Goal: Task Accomplishment & Management: Manage account settings

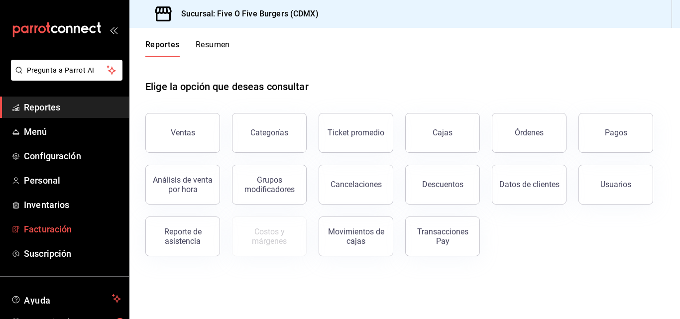
click at [50, 226] on span "Facturación" at bounding box center [72, 228] width 97 height 13
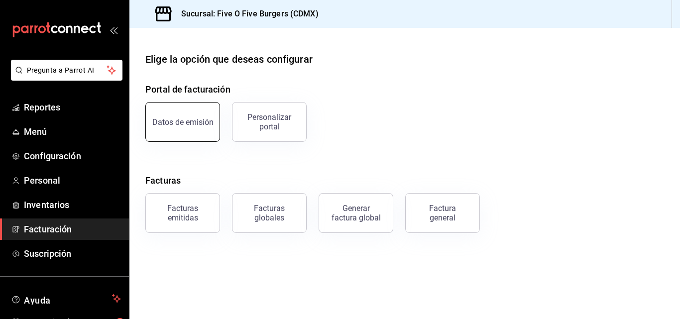
click at [193, 124] on div "Datos de emisión" at bounding box center [182, 121] width 61 height 9
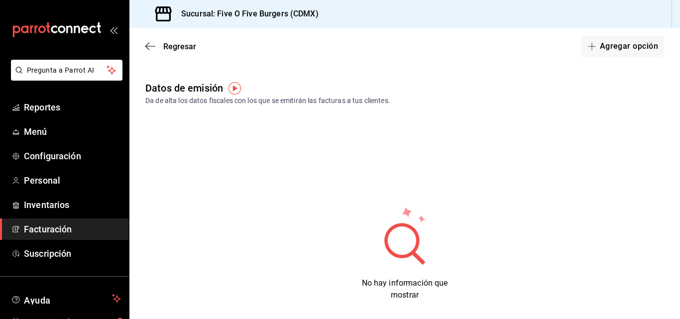
click at [231, 88] on img "button" at bounding box center [234, 88] width 12 height 12
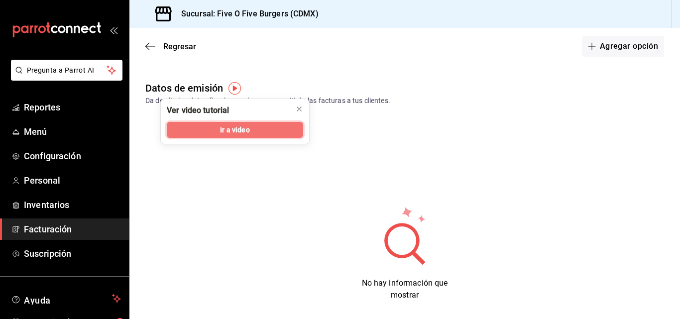
click at [238, 130] on span "Ir a video" at bounding box center [234, 130] width 29 height 10
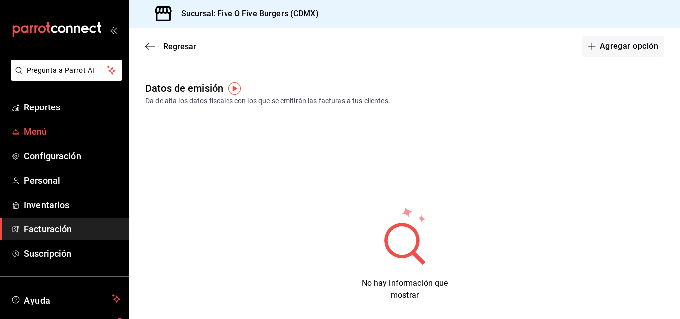
click at [35, 125] on span "Menú" at bounding box center [72, 131] width 97 height 13
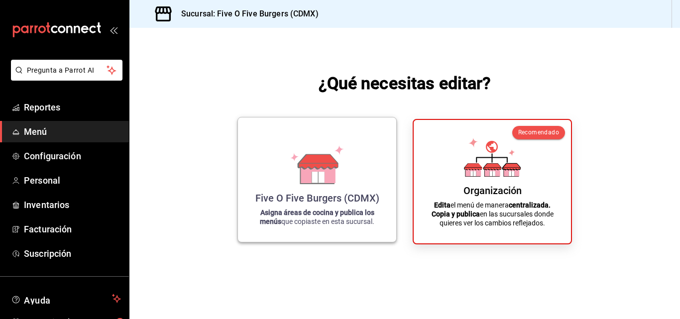
click at [300, 204] on div "Five O Five Burgers (CDMX) Asigna áreas de cocina y publica los menús que copia…" at bounding box center [317, 179] width 134 height 108
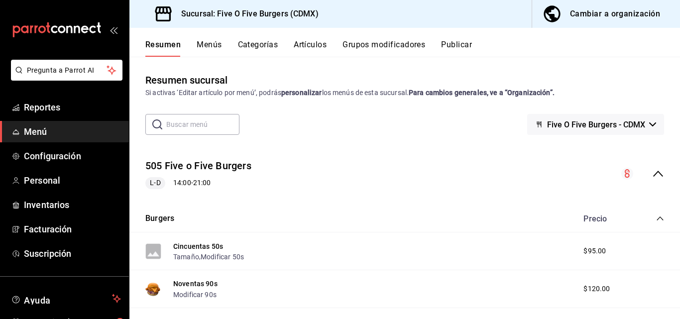
click at [580, 14] on div "Cambiar a organización" at bounding box center [615, 14] width 90 height 14
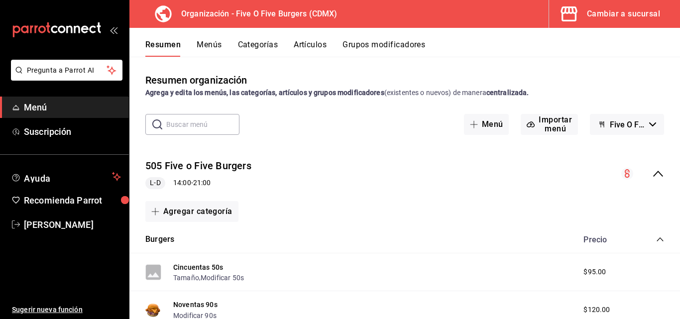
click at [358, 46] on button "Grupos modificadores" at bounding box center [383, 48] width 83 height 17
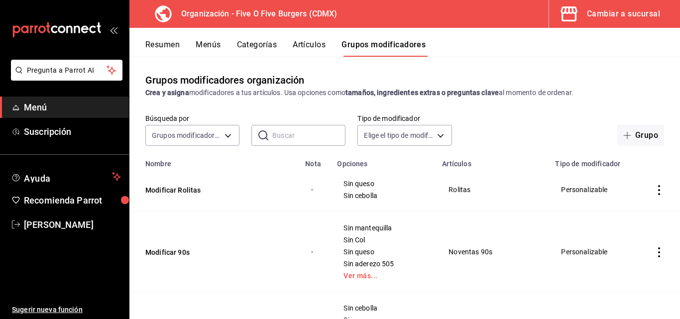
click at [200, 40] on button "Menús" at bounding box center [208, 48] width 25 height 17
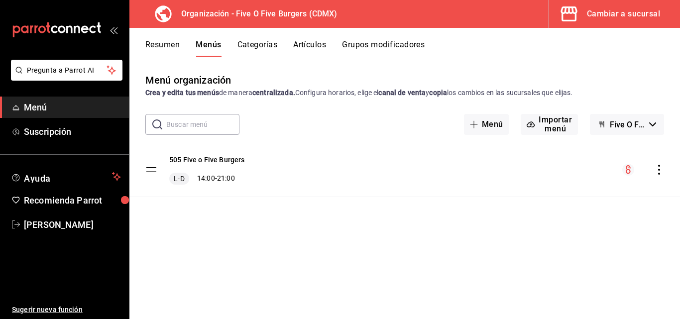
click at [658, 170] on icon "actions" at bounding box center [659, 170] width 2 height 10
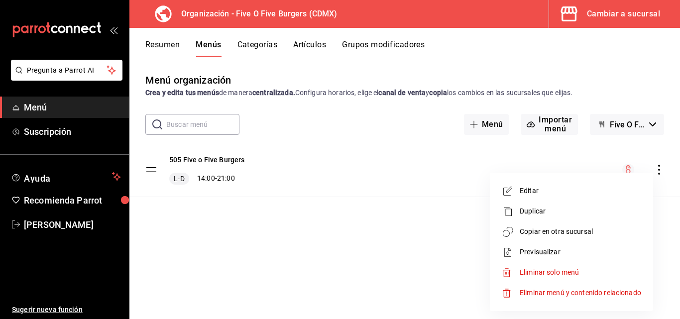
click at [529, 197] on li "Editar" at bounding box center [571, 191] width 155 height 20
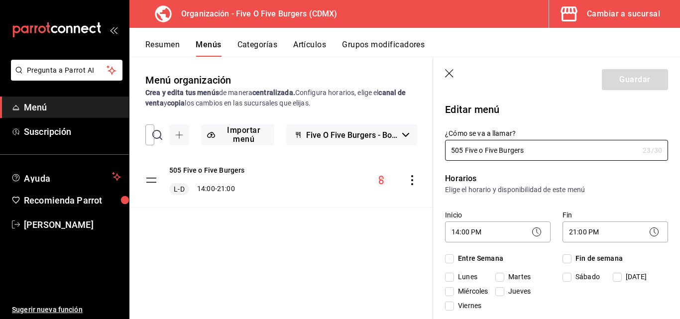
checkbox input "true"
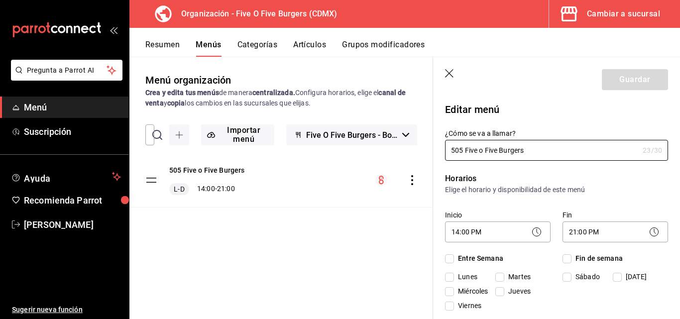
checkbox input "true"
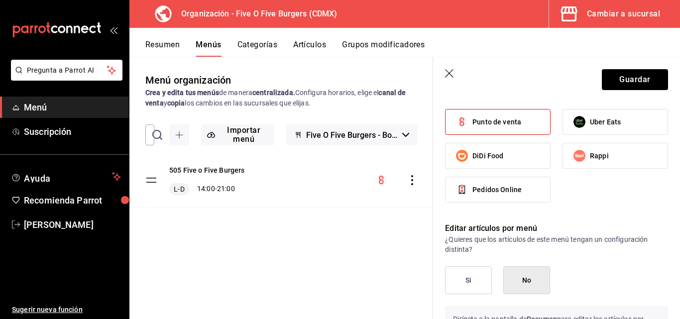
scroll to position [541, 0]
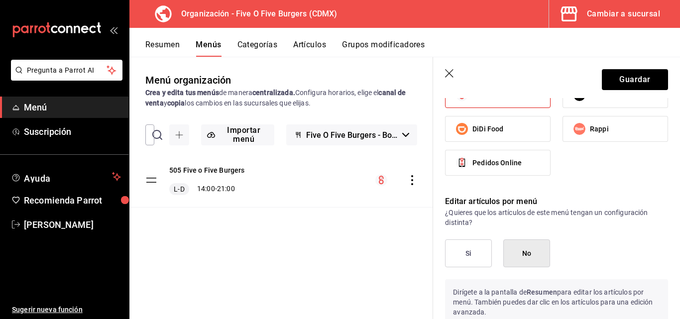
click at [447, 74] on icon "button" at bounding box center [450, 74] width 10 height 10
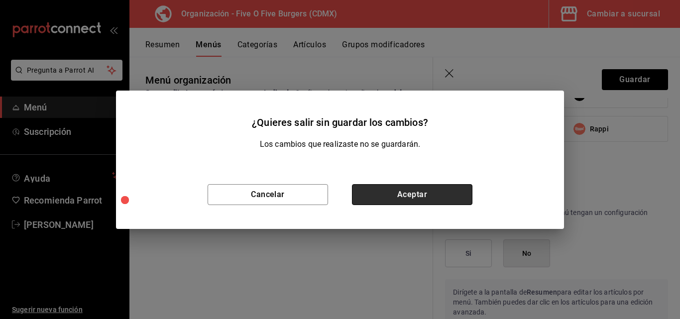
click at [355, 202] on button "Aceptar" at bounding box center [412, 194] width 120 height 21
checkbox input "false"
type input "1756167466187"
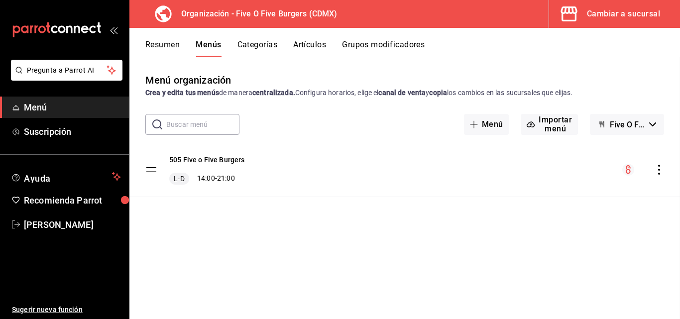
checkbox input "false"
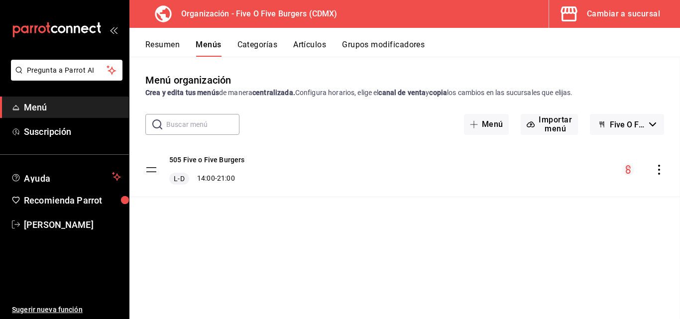
checkbox input "false"
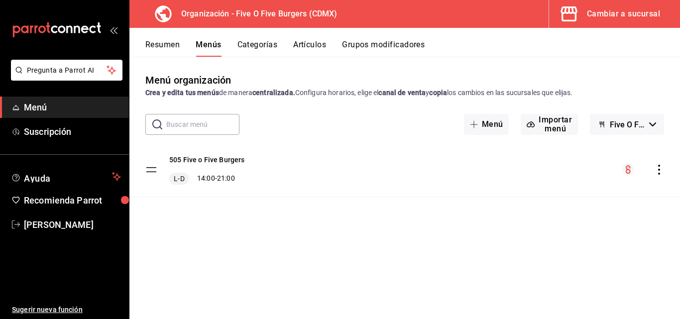
click at [33, 104] on span "Menú" at bounding box center [72, 106] width 97 height 13
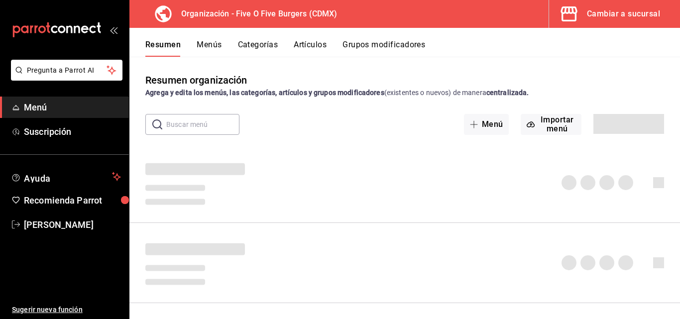
click at [165, 37] on div "Resumen Menús Categorías Artículos Grupos modificadores" at bounding box center [404, 42] width 550 height 29
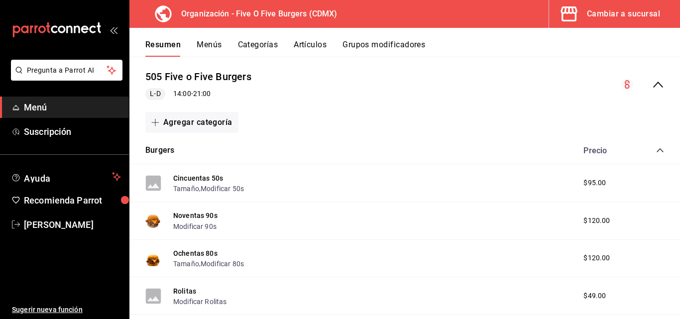
scroll to position [95, 0]
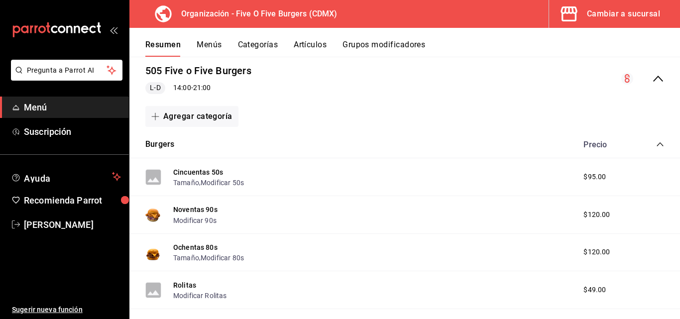
click at [589, 175] on span "$95.00" at bounding box center [594, 177] width 22 height 10
click at [189, 174] on button "Cincuentas 50s" at bounding box center [198, 172] width 50 height 10
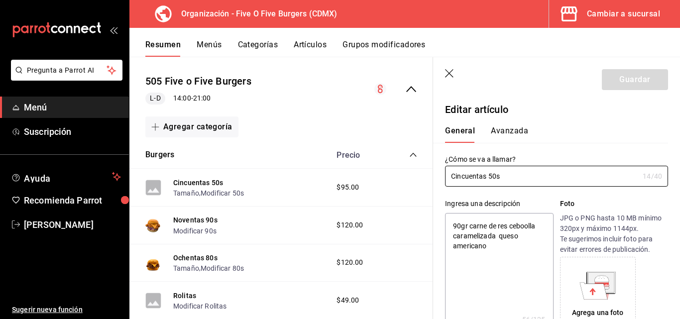
type textarea "x"
type input "$95.00"
type textarea "x"
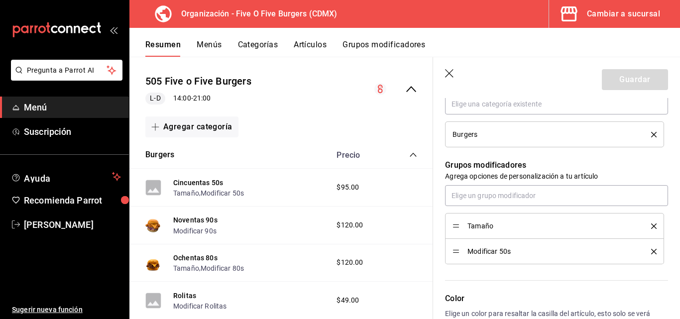
scroll to position [390, 0]
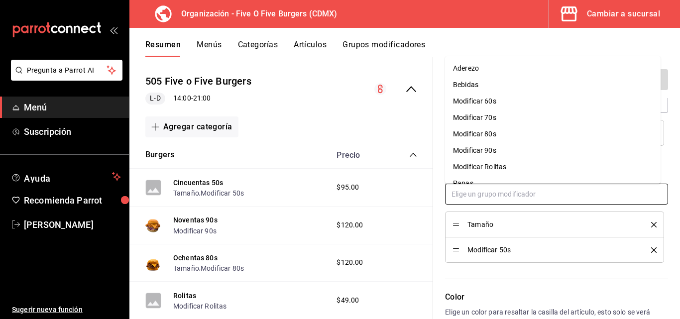
click at [528, 202] on input "text" at bounding box center [556, 194] width 223 height 21
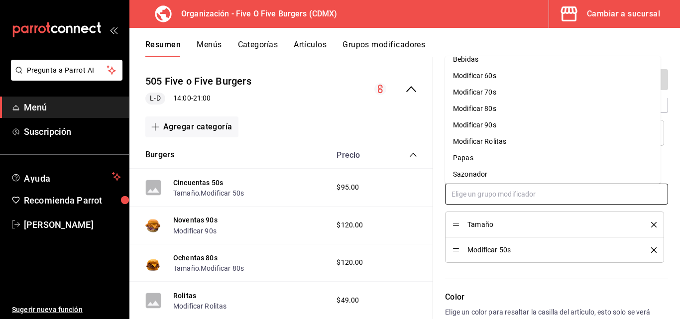
scroll to position [28, 0]
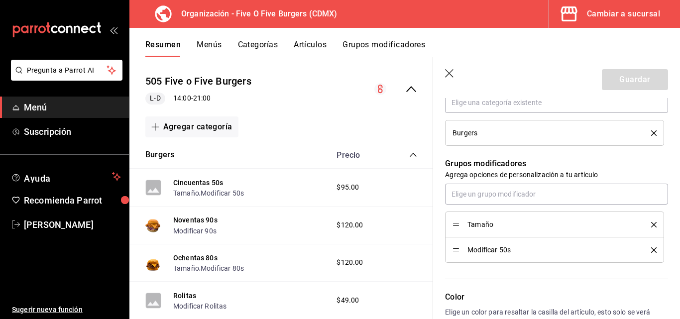
click at [412, 127] on div "Agregar categoría" at bounding box center [280, 126] width 303 height 29
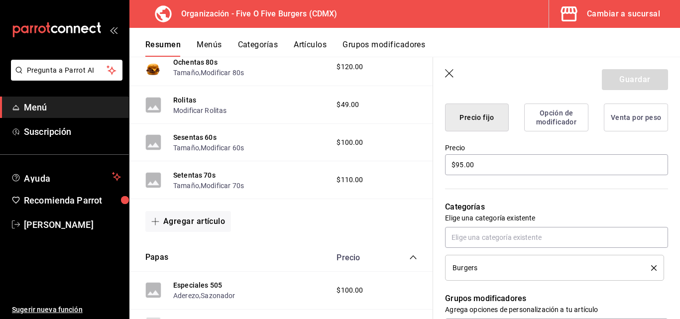
scroll to position [292, 0]
click at [454, 75] on icon "button" at bounding box center [450, 74] width 10 height 10
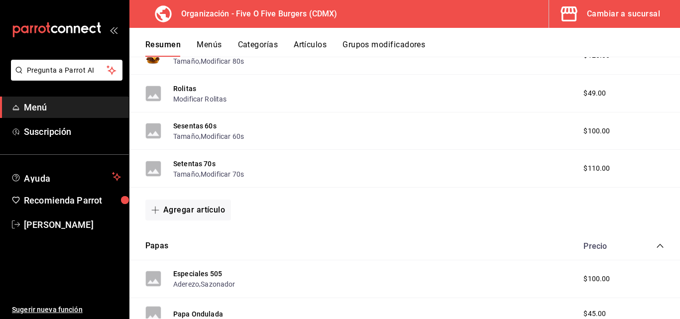
click at [447, 75] on div "Rolitas Modificar Rolitas $49.00" at bounding box center [404, 94] width 550 height 38
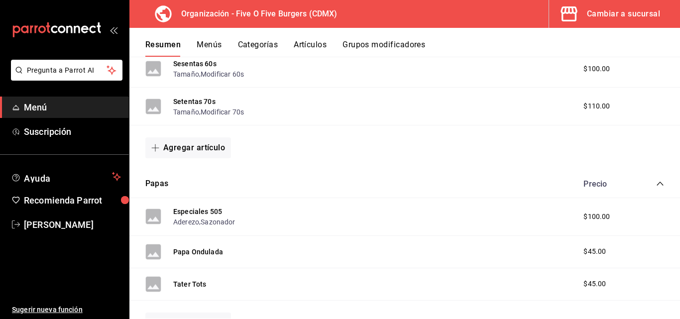
scroll to position [351, 0]
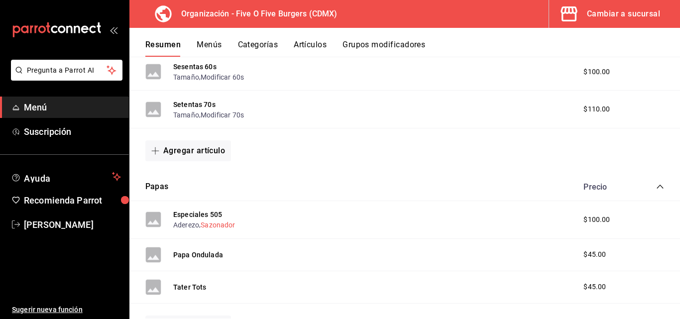
click at [213, 222] on button "Sazonador" at bounding box center [217, 225] width 34 height 10
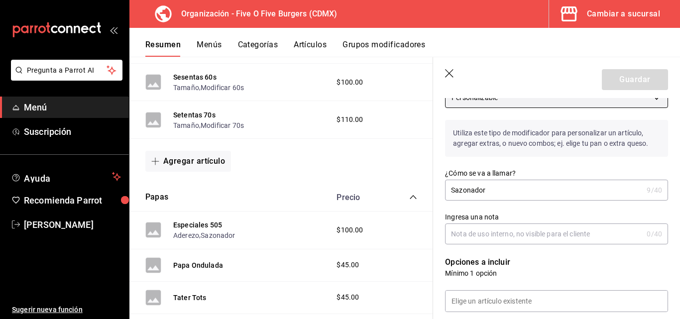
scroll to position [136, 0]
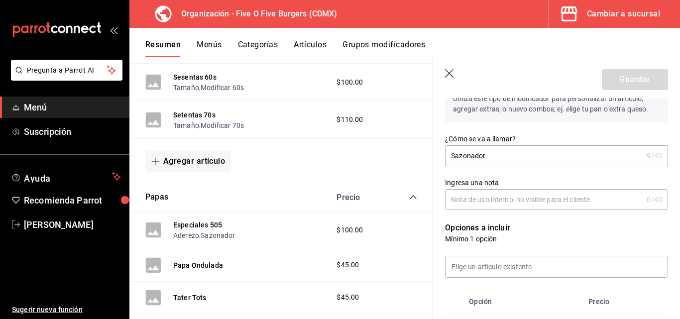
click at [451, 76] on icon "button" at bounding box center [450, 74] width 10 height 10
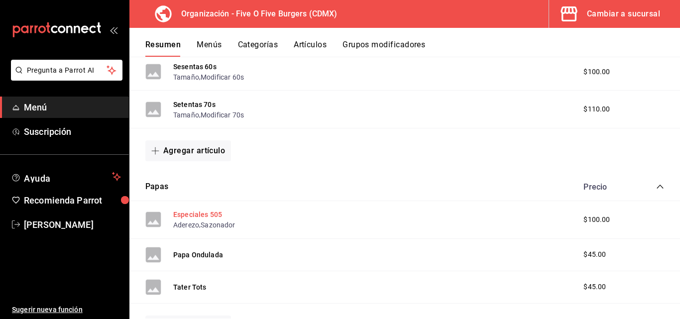
click at [184, 212] on button "Especiales 505" at bounding box center [197, 214] width 49 height 10
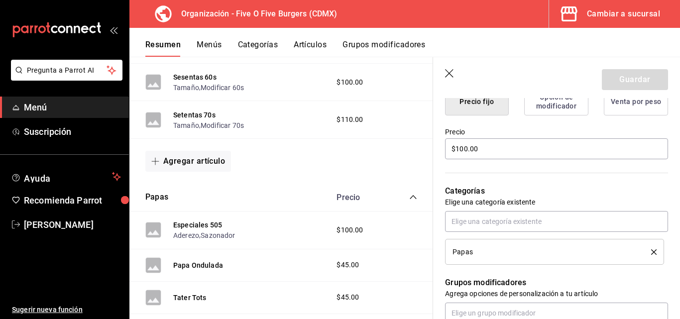
scroll to position [273, 0]
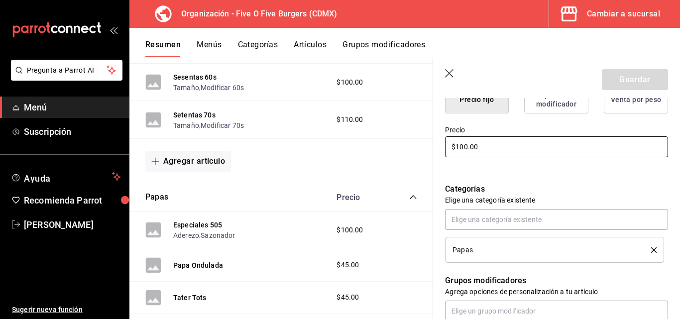
drag, startPoint x: 466, startPoint y: 147, endPoint x: 457, endPoint y: 146, distance: 9.5
click at [457, 146] on input "$100.00" at bounding box center [556, 146] width 223 height 21
type textarea "x"
type input "$9.00"
type textarea "x"
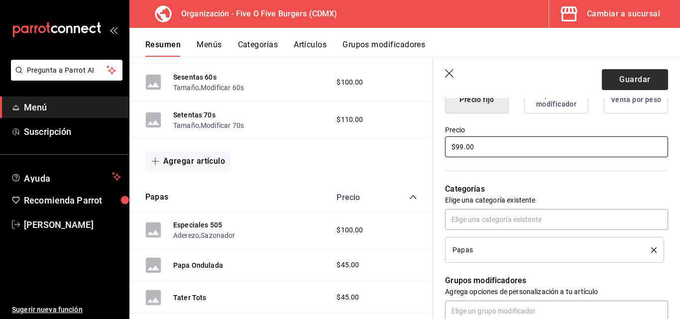
type input "$99.00"
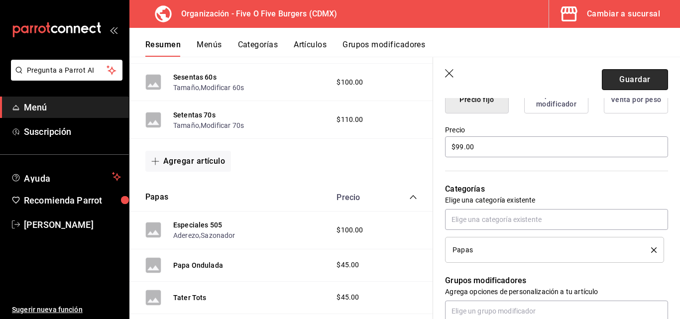
click at [628, 77] on button "Guardar" at bounding box center [634, 79] width 66 height 21
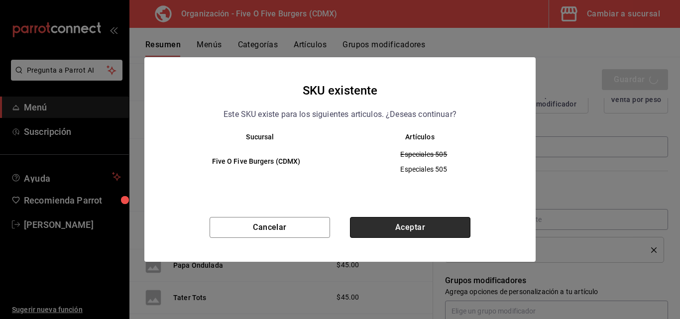
click at [384, 234] on button "Aceptar" at bounding box center [410, 227] width 120 height 21
type textarea "x"
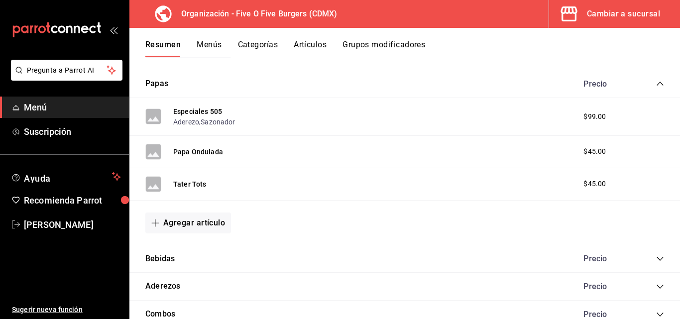
scroll to position [492, 0]
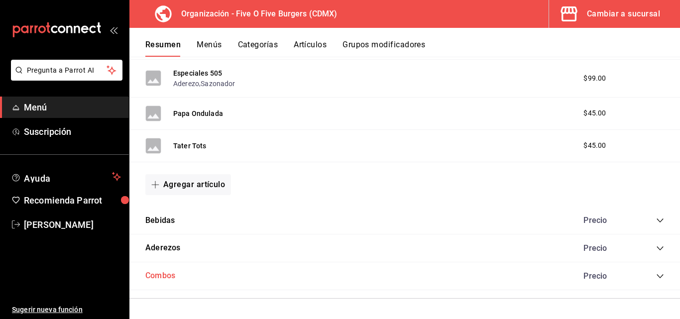
click at [163, 274] on button "Combos" at bounding box center [160, 275] width 30 height 11
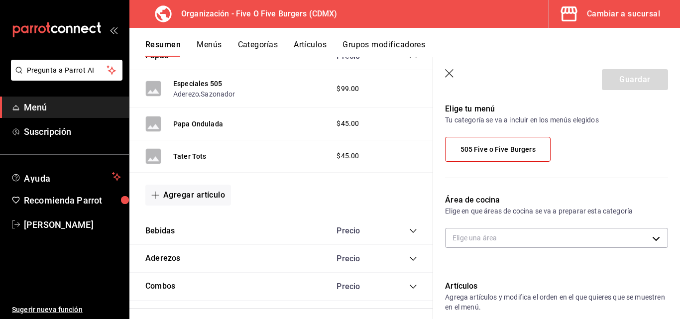
scroll to position [62, 0]
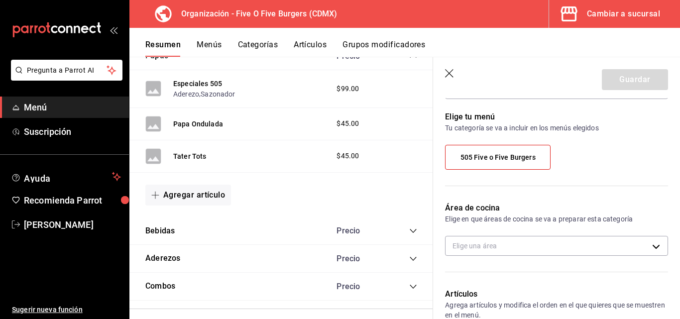
click at [448, 71] on icon "button" at bounding box center [450, 74] width 10 height 10
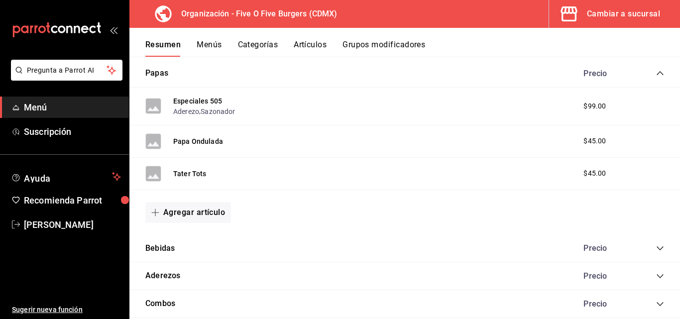
scroll to position [492, 0]
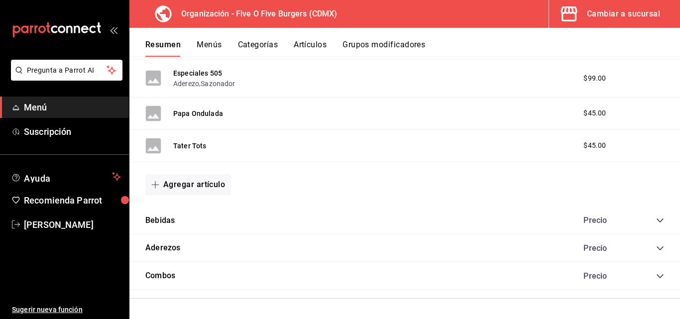
click at [590, 275] on div "Precio" at bounding box center [605, 275] width 64 height 9
click at [656, 276] on icon "collapse-category-row" at bounding box center [660, 276] width 8 height 8
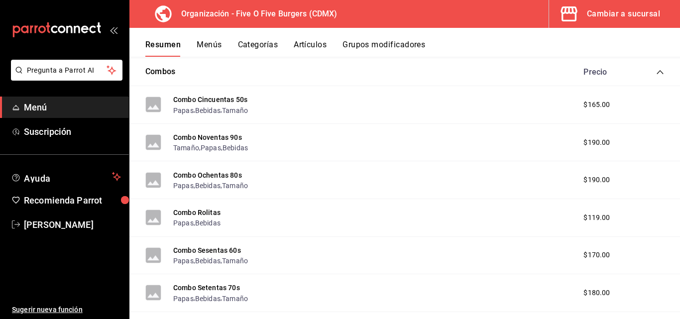
scroll to position [697, 0]
click at [211, 98] on button "Combo Cincuentas 50s" at bounding box center [210, 99] width 74 height 10
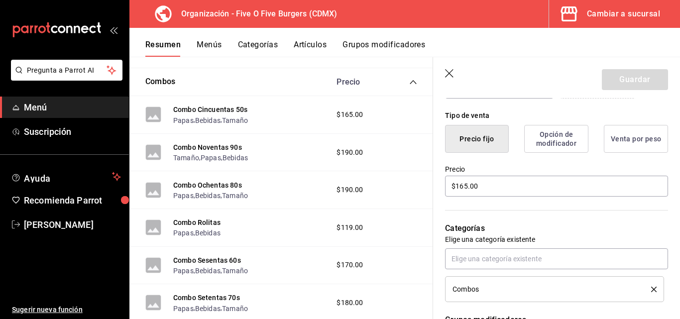
scroll to position [248, 0]
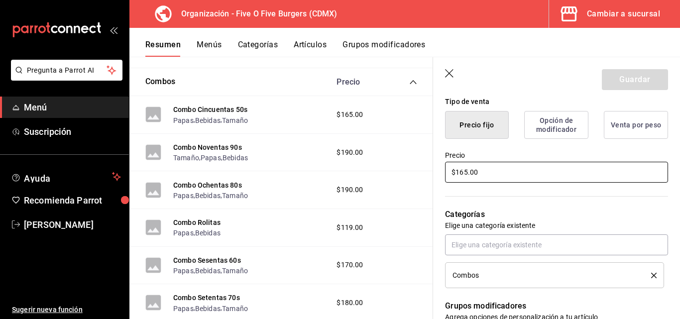
click at [465, 172] on input "$165.00" at bounding box center [556, 172] width 223 height 21
click at [467, 172] on input "$165.00" at bounding box center [556, 172] width 223 height 21
type input "$164.00"
click at [621, 79] on button "Guardar" at bounding box center [634, 79] width 66 height 21
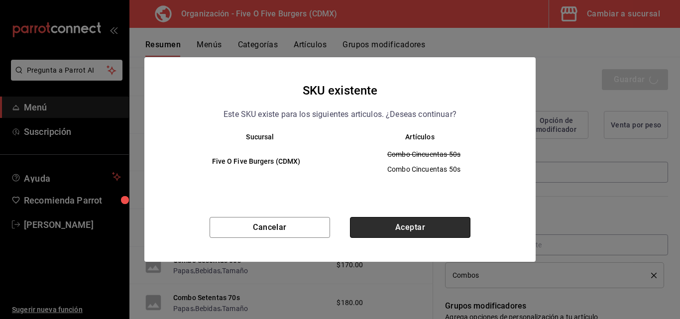
click at [410, 226] on button "Aceptar" at bounding box center [410, 227] width 120 height 21
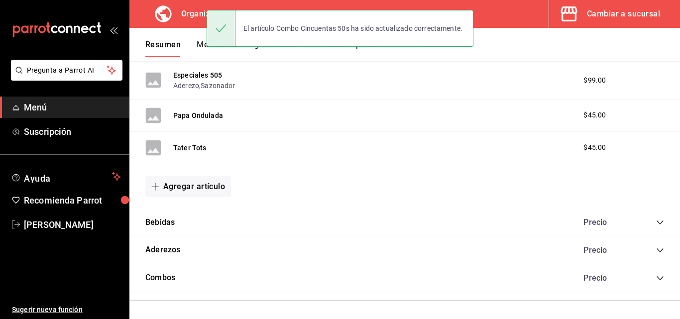
scroll to position [492, 0]
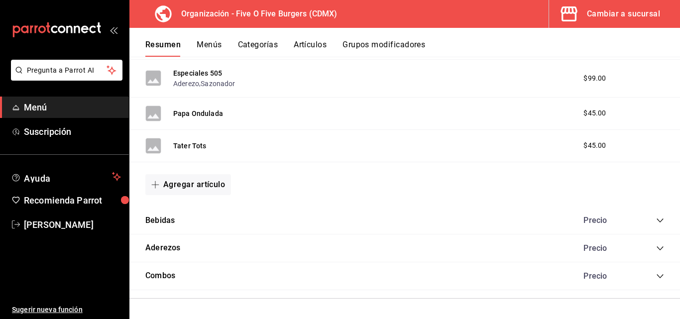
click at [656, 277] on icon "collapse-category-row" at bounding box center [660, 276] width 8 height 8
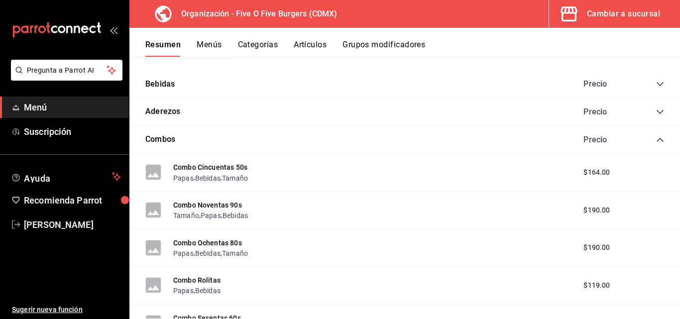
scroll to position [674, 0]
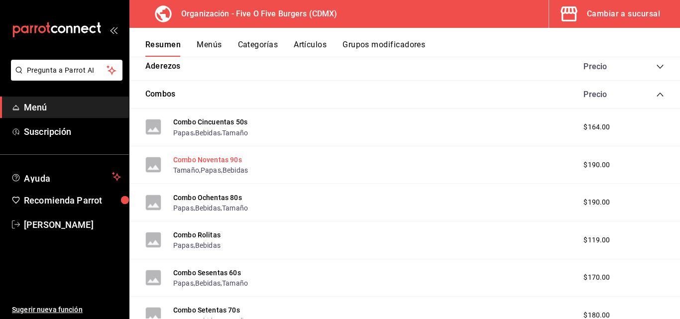
click at [217, 159] on button "Combo Noventas 90s" at bounding box center [207, 160] width 69 height 10
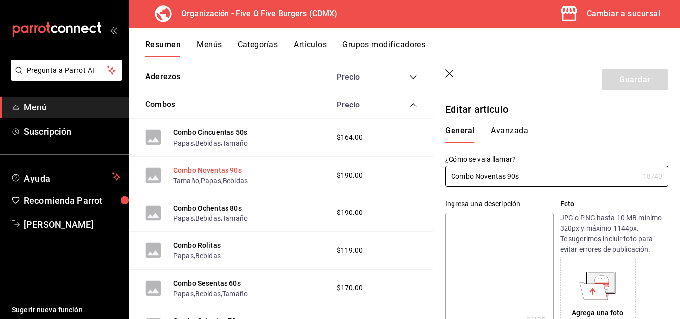
type input "$190.00"
radio input "false"
radio input "true"
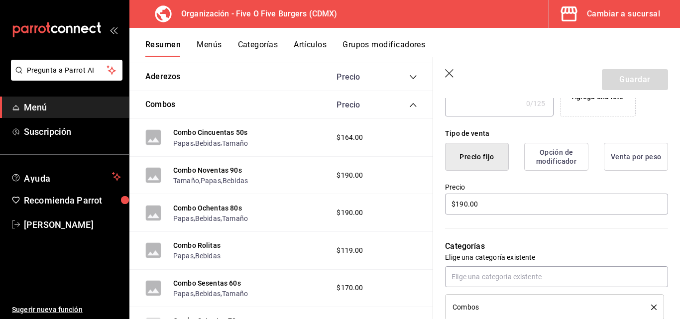
scroll to position [224, 0]
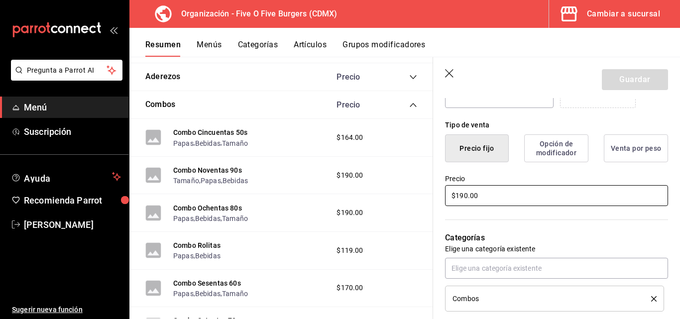
click at [467, 196] on input "$190.00" at bounding box center [556, 195] width 223 height 21
type input "$189.00"
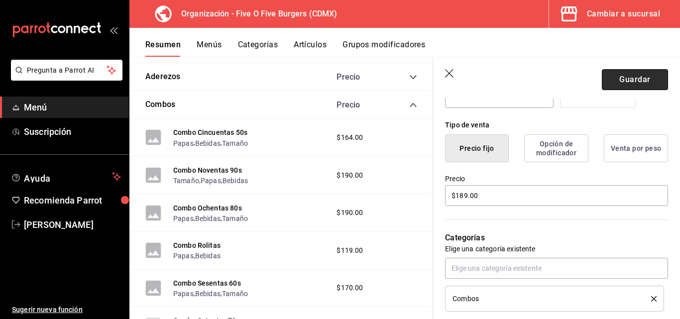
click at [611, 76] on button "Guardar" at bounding box center [634, 79] width 66 height 21
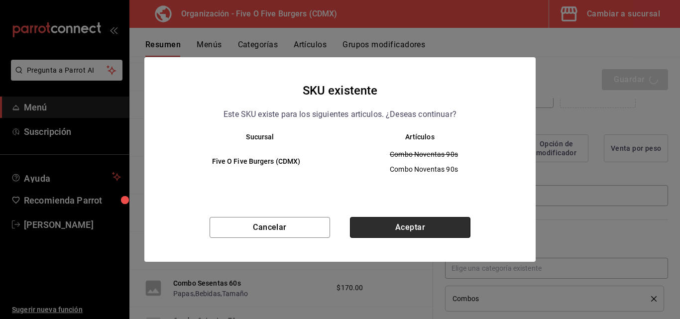
click at [409, 225] on button "Aceptar" at bounding box center [410, 227] width 120 height 21
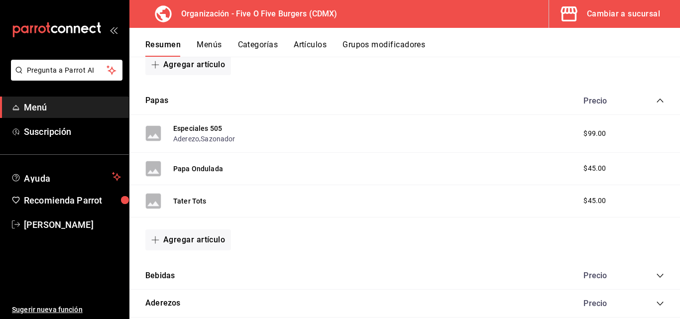
scroll to position [492, 0]
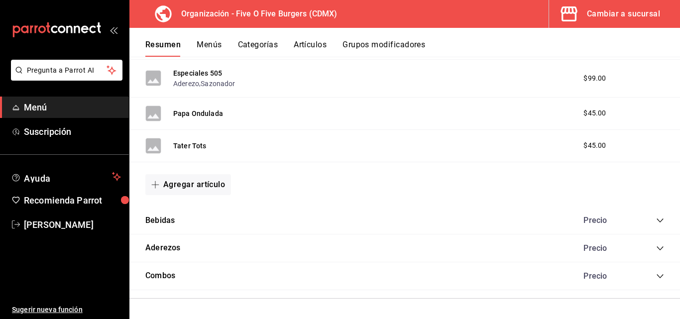
click at [311, 281] on div "Combos Precio" at bounding box center [404, 276] width 550 height 28
click at [656, 277] on icon "collapse-category-row" at bounding box center [659, 276] width 6 height 4
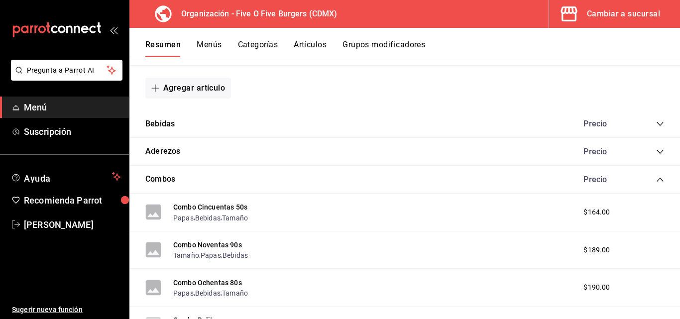
scroll to position [660, 0]
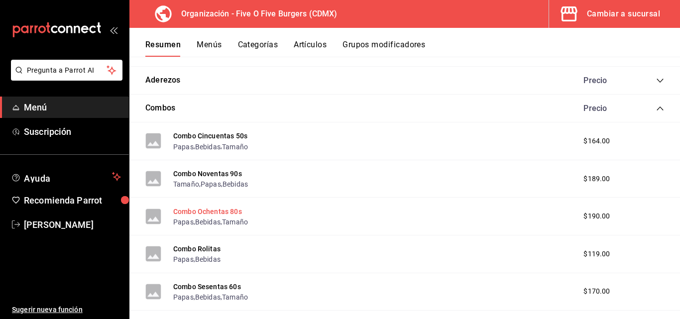
click at [217, 209] on button "Combo Ochentas 80s" at bounding box center [207, 211] width 69 height 10
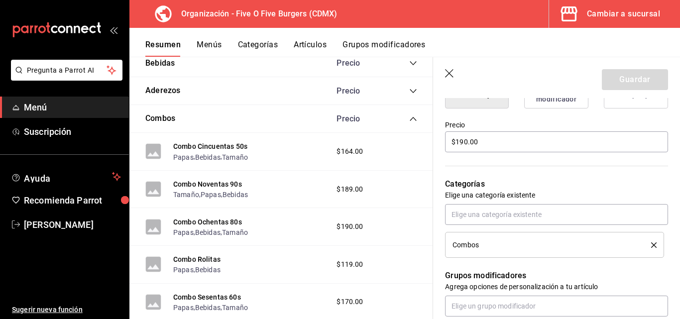
scroll to position [250, 0]
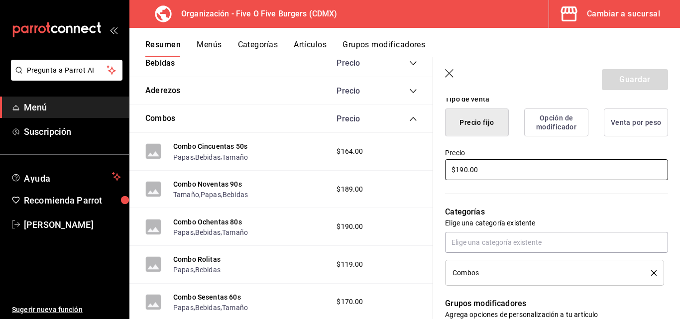
click at [467, 169] on input "$190.00" at bounding box center [556, 169] width 223 height 21
type input "$189.00"
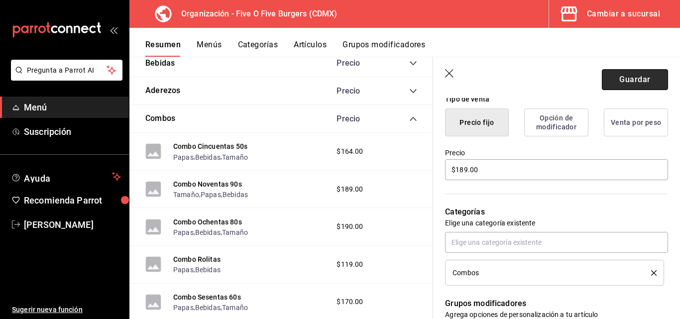
click at [636, 78] on button "Guardar" at bounding box center [634, 79] width 66 height 21
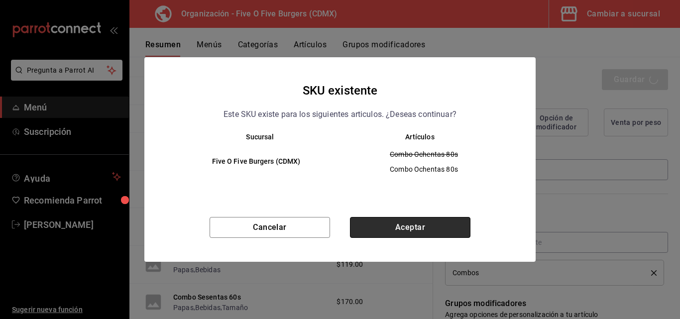
click at [410, 219] on button "Aceptar" at bounding box center [410, 227] width 120 height 21
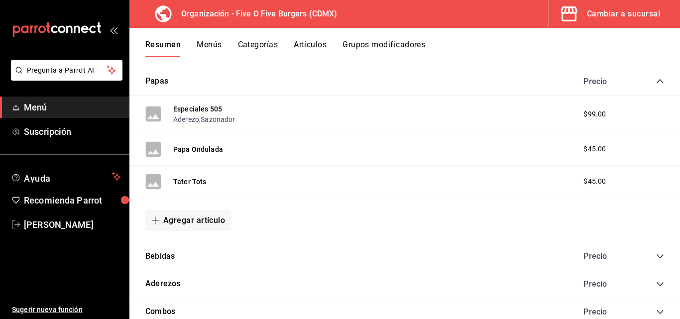
scroll to position [492, 0]
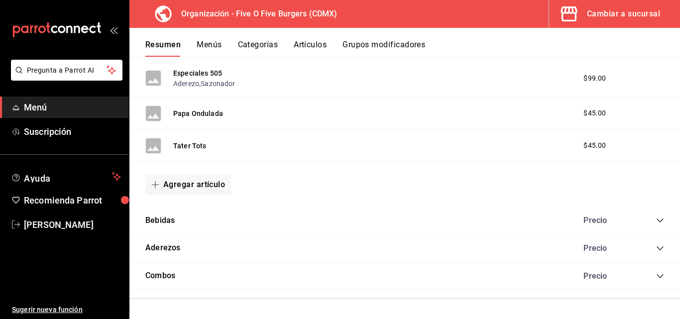
click at [656, 278] on icon "collapse-category-row" at bounding box center [660, 276] width 8 height 8
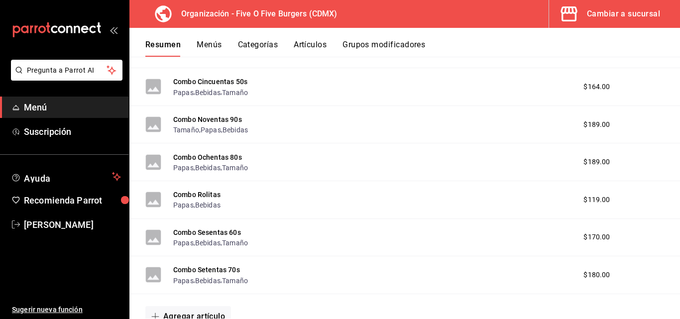
scroll to position [715, 0]
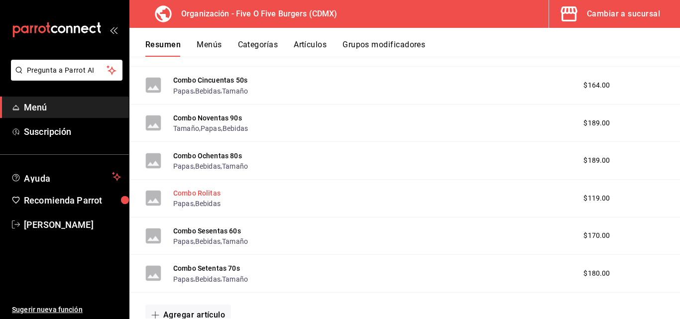
click at [189, 196] on button "Combo Rolitas" at bounding box center [196, 193] width 47 height 10
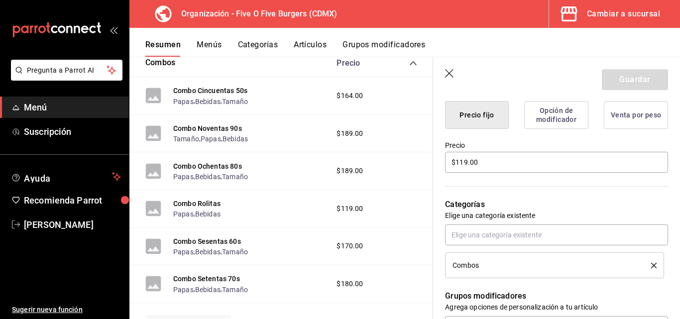
scroll to position [265, 0]
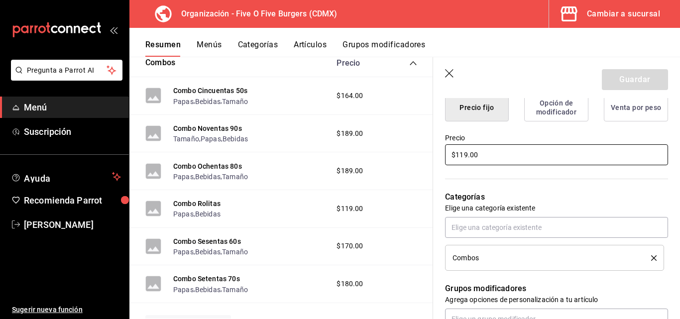
click at [466, 153] on input "$119.00" at bounding box center [556, 154] width 223 height 21
type input "$118.00"
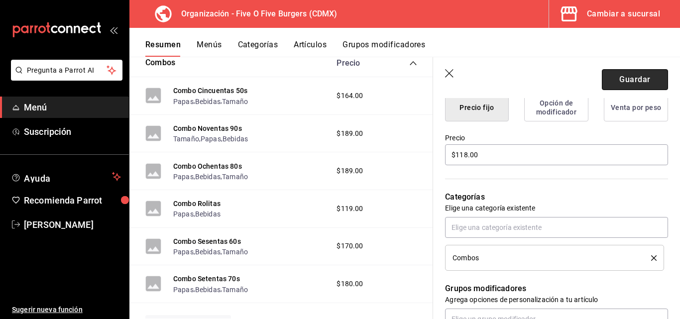
click at [611, 80] on button "Guardar" at bounding box center [634, 79] width 66 height 21
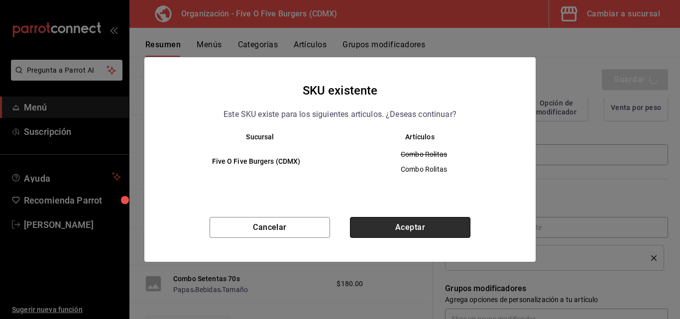
click at [369, 225] on button "Aceptar" at bounding box center [410, 227] width 120 height 21
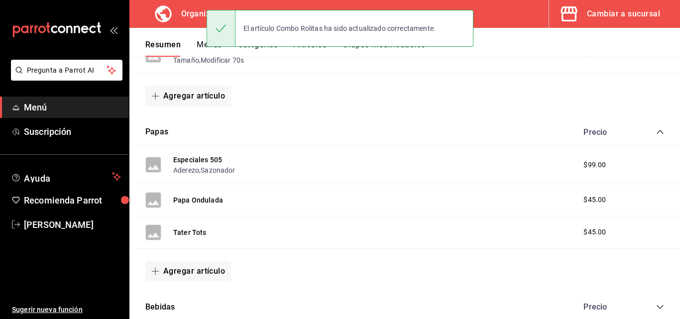
scroll to position [492, 0]
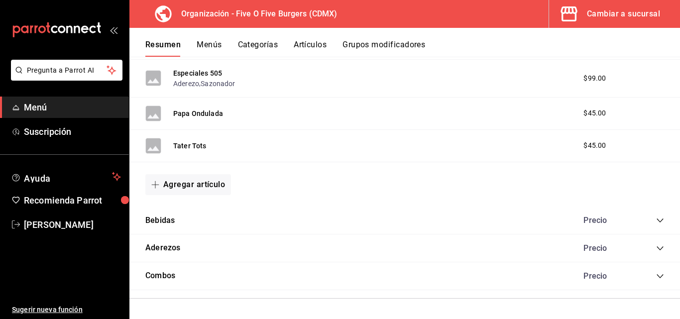
click at [656, 278] on icon "collapse-category-row" at bounding box center [660, 276] width 8 height 8
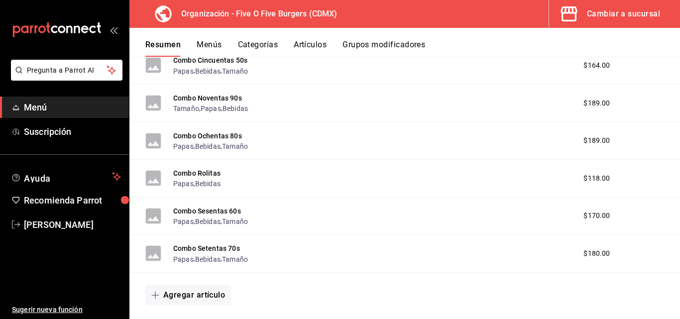
scroll to position [736, 0]
click at [205, 208] on button "Combo Sesentas 60s" at bounding box center [207, 210] width 68 height 10
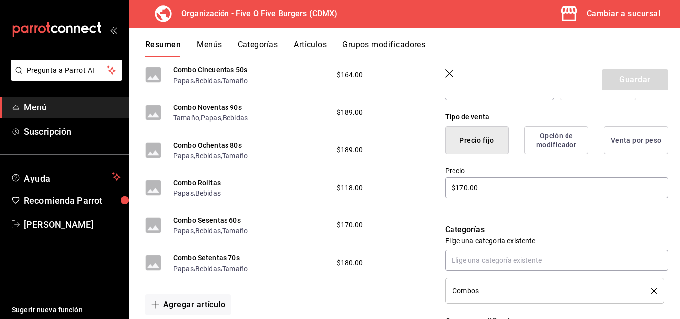
scroll to position [253, 0]
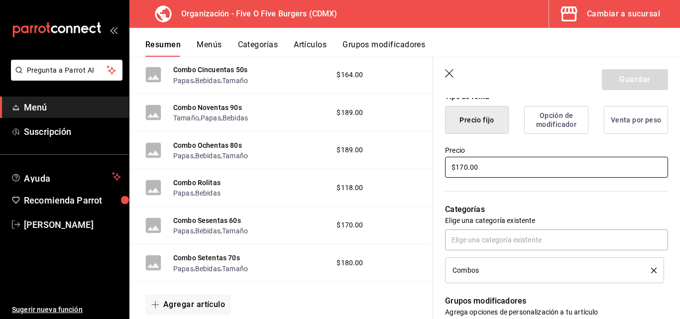
click at [466, 169] on input "$170.00" at bounding box center [556, 167] width 223 height 21
type input "$169.00"
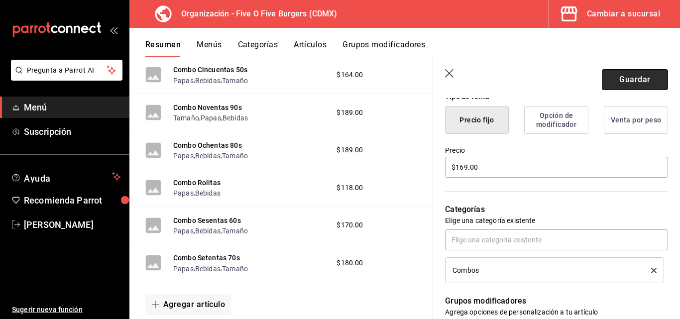
click at [605, 80] on button "Guardar" at bounding box center [634, 79] width 66 height 21
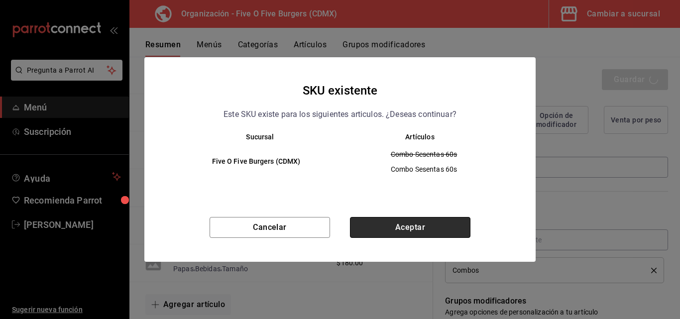
click at [377, 231] on button "Aceptar" at bounding box center [410, 227] width 120 height 21
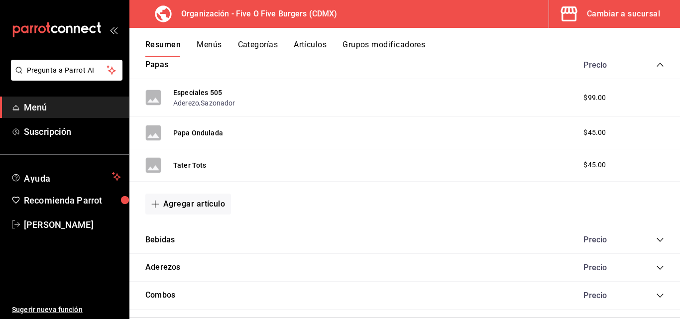
scroll to position [492, 0]
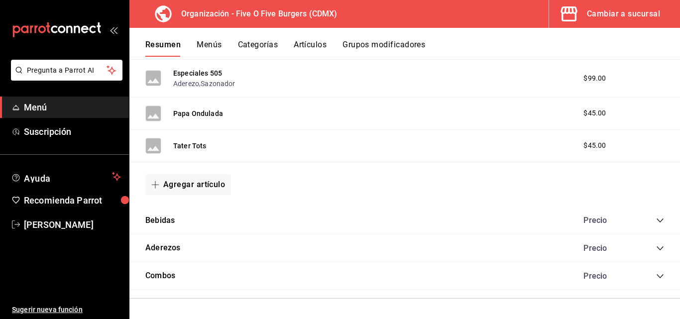
click at [657, 278] on div "Combos Precio" at bounding box center [404, 276] width 550 height 28
click at [645, 271] on div "Combos Precio" at bounding box center [404, 276] width 550 height 28
click at [656, 275] on icon "collapse-category-row" at bounding box center [660, 276] width 8 height 8
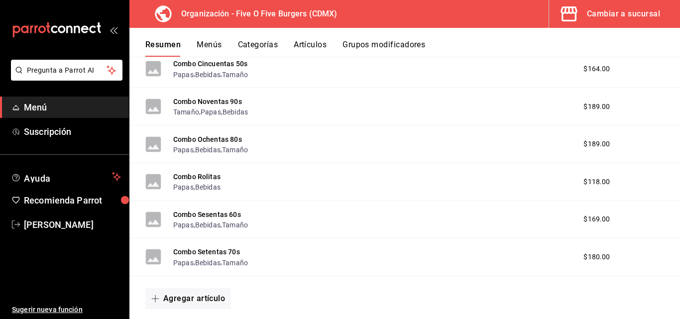
scroll to position [763, 0]
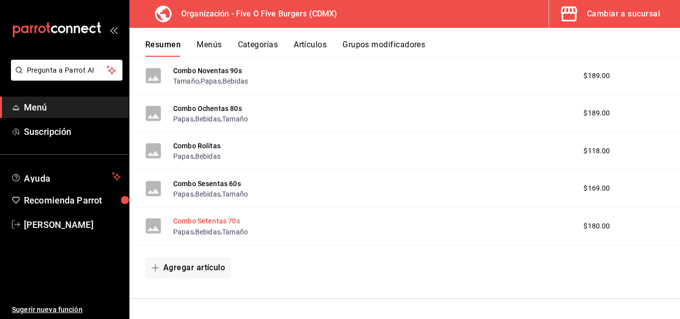
click at [202, 218] on button "Combo Setentas 70s" at bounding box center [206, 221] width 67 height 10
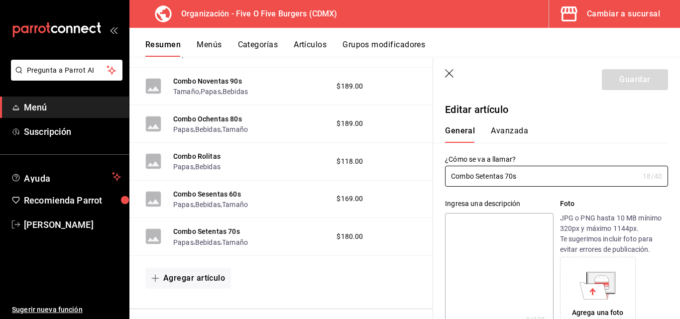
type input "$180.00"
radio input "false"
radio input "true"
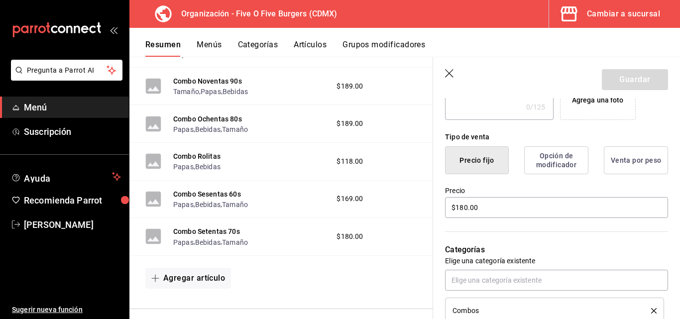
scroll to position [207, 0]
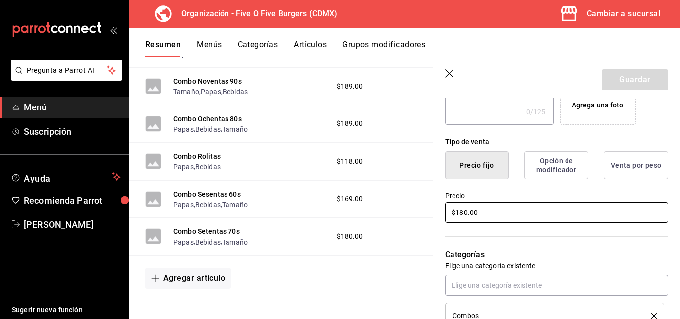
click at [467, 211] on input "$180.00" at bounding box center [556, 212] width 223 height 21
type input "$179.00"
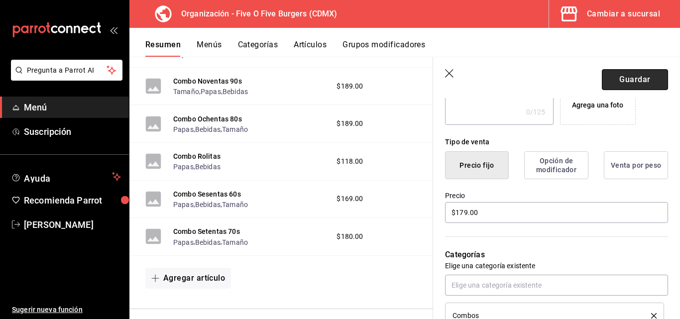
click at [634, 81] on button "Guardar" at bounding box center [634, 79] width 66 height 21
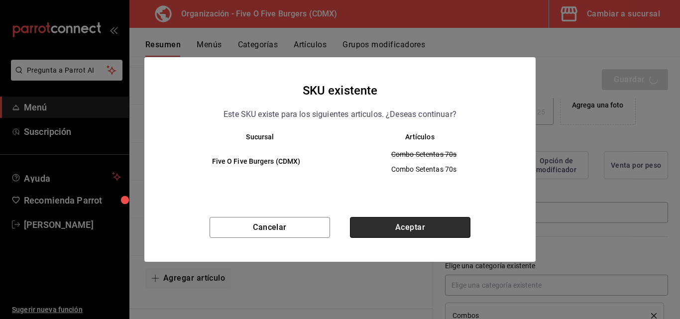
click at [389, 221] on button "Aceptar" at bounding box center [410, 227] width 120 height 21
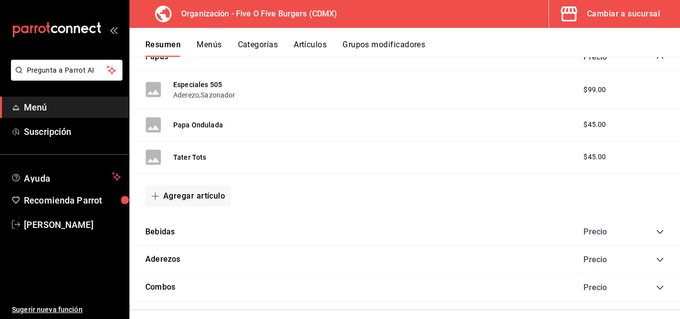
scroll to position [492, 0]
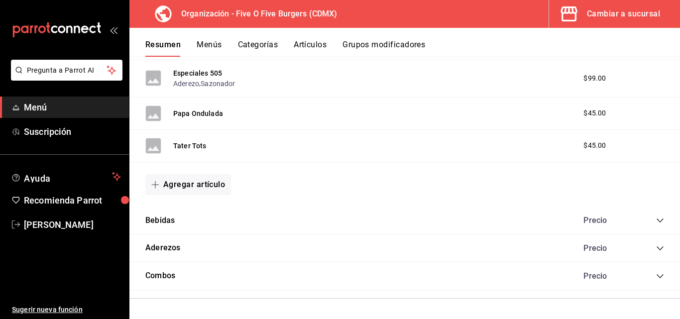
click at [656, 217] on icon "collapse-category-row" at bounding box center [660, 220] width 8 height 8
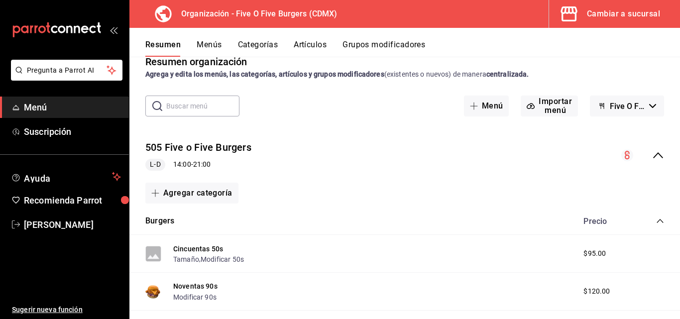
scroll to position [0, 0]
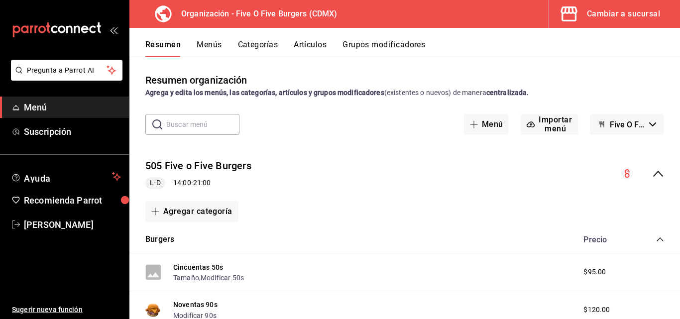
click at [207, 44] on button "Menús" at bounding box center [209, 48] width 25 height 17
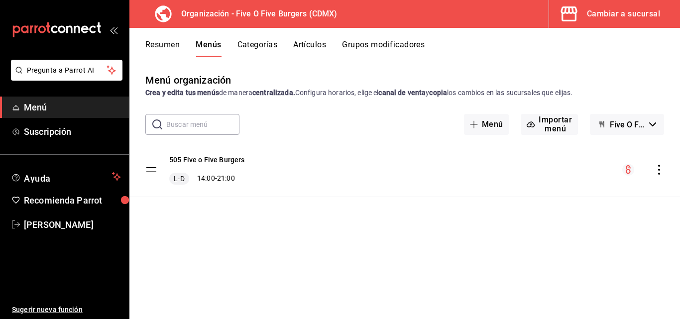
click at [654, 169] on icon "actions" at bounding box center [659, 170] width 10 height 10
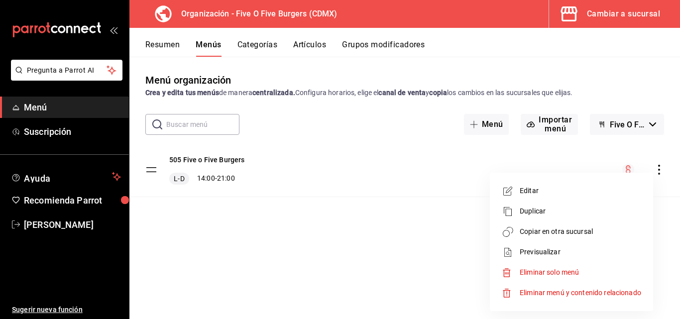
click at [546, 231] on span "Copiar en otra sucursal" at bounding box center [579, 231] width 121 height 10
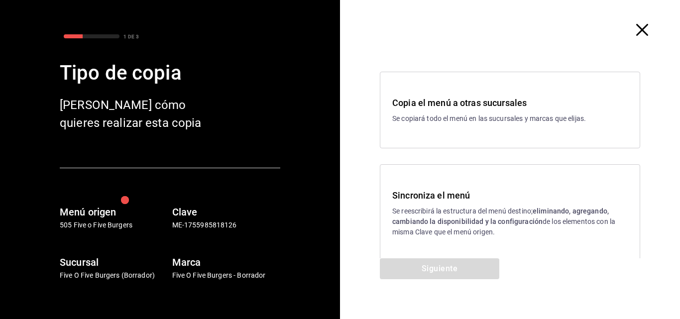
click at [449, 200] on h3 "Sincroniza el menú" at bounding box center [509, 195] width 235 height 13
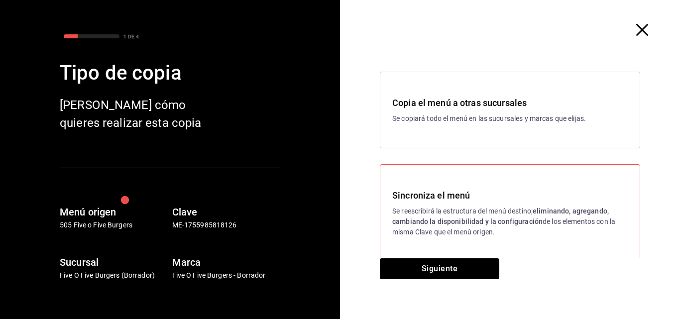
click at [424, 279] on div "Siguiente" at bounding box center [439, 288] width 199 height 61
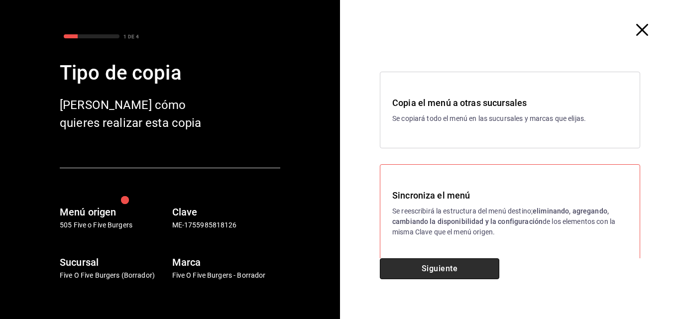
click at [423, 273] on button "Siguiente" at bounding box center [439, 268] width 119 height 21
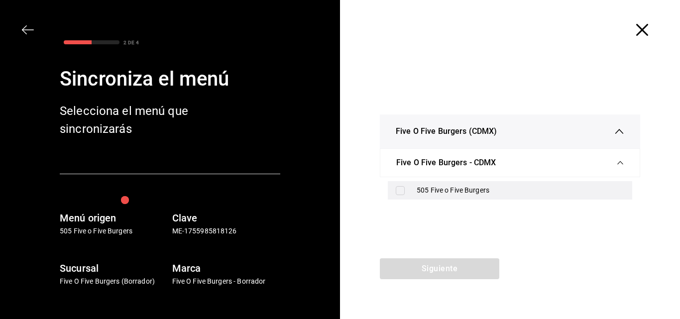
click at [398, 188] on input "checkbox" at bounding box center [400, 190] width 9 height 9
checkbox input "true"
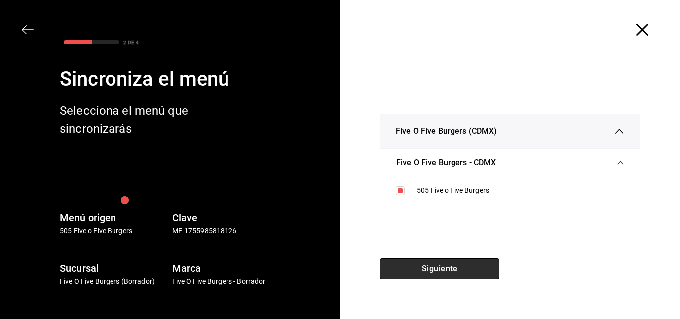
click at [432, 265] on button "Siguiente" at bounding box center [439, 268] width 119 height 21
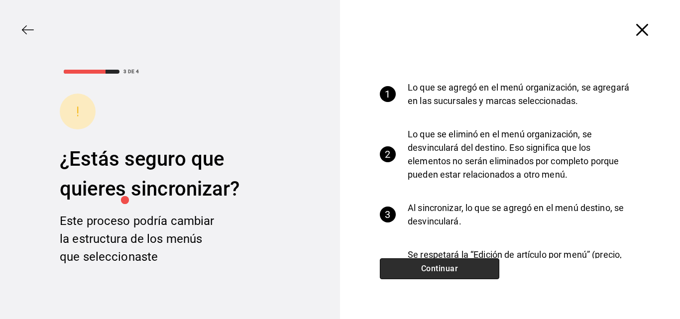
click at [432, 265] on button "Continuar" at bounding box center [439, 268] width 119 height 21
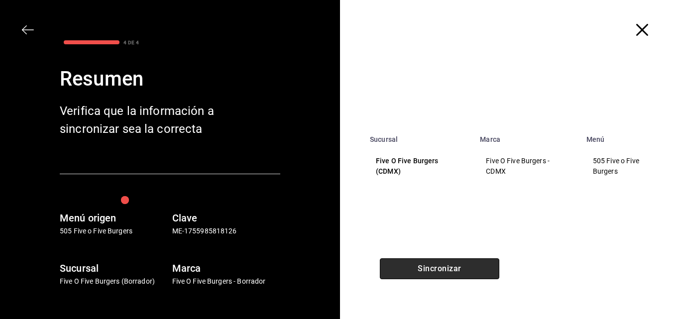
click at [432, 265] on button "Sincronizar" at bounding box center [439, 268] width 119 height 21
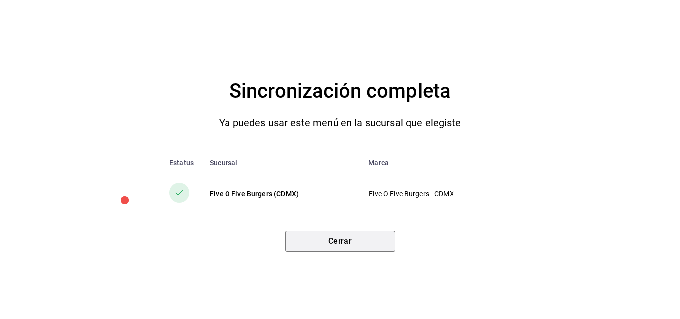
click at [313, 243] on button "Cerrar" at bounding box center [340, 241] width 110 height 21
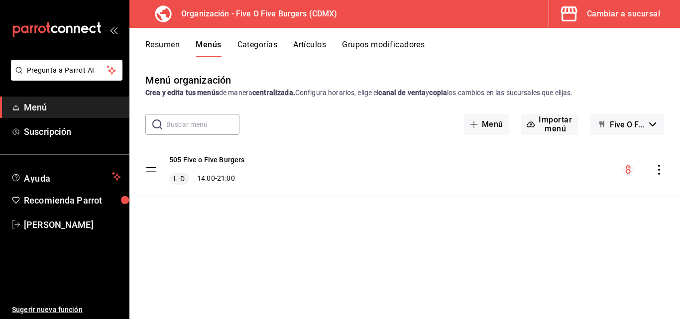
click at [41, 102] on span "Menú" at bounding box center [72, 106] width 97 height 13
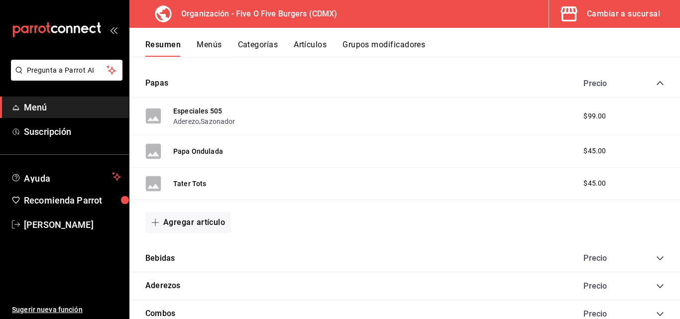
scroll to position [492, 0]
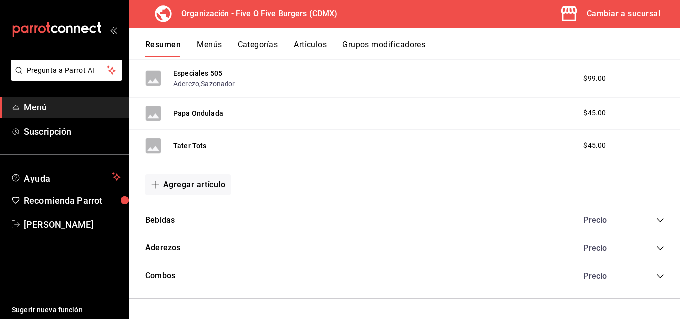
click at [656, 279] on icon "collapse-category-row" at bounding box center [660, 276] width 8 height 8
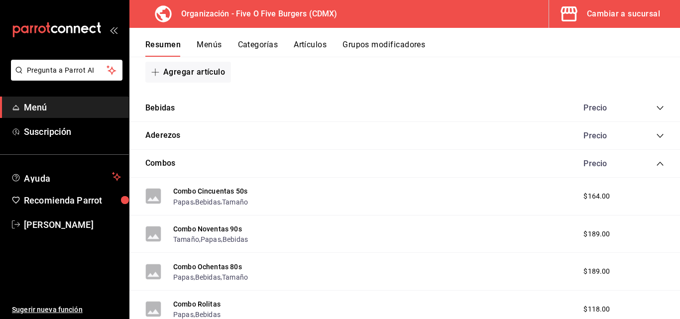
scroll to position [620, 0]
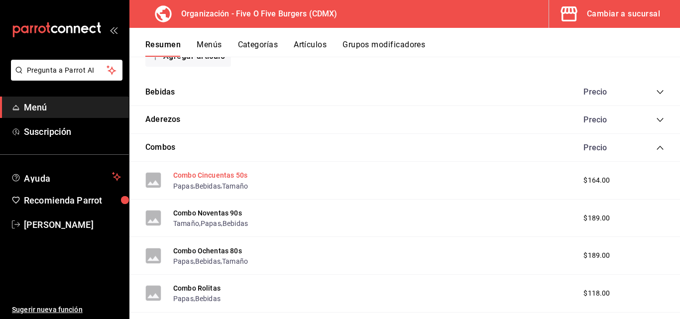
click at [195, 174] on button "Combo Cincuentas 50s" at bounding box center [210, 175] width 74 height 10
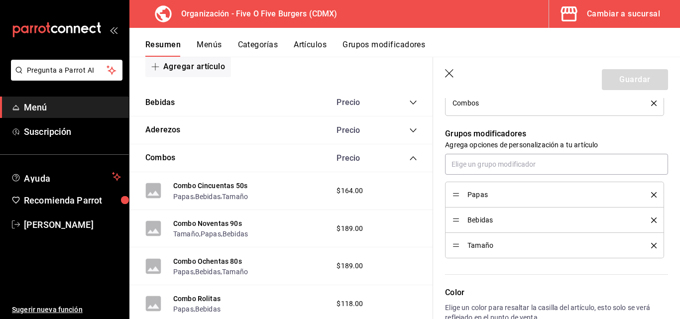
scroll to position [453, 0]
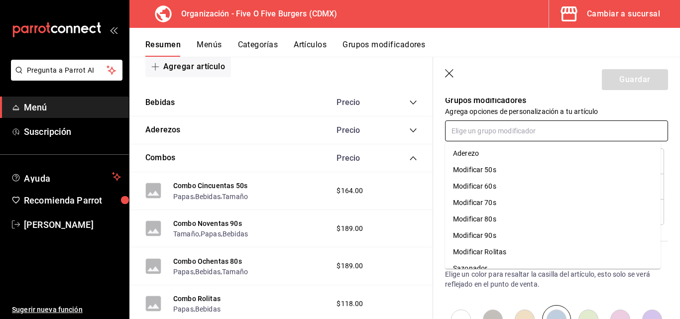
click at [498, 129] on input "text" at bounding box center [556, 130] width 223 height 21
click at [485, 171] on div "Modificar 50s" at bounding box center [474, 170] width 43 height 10
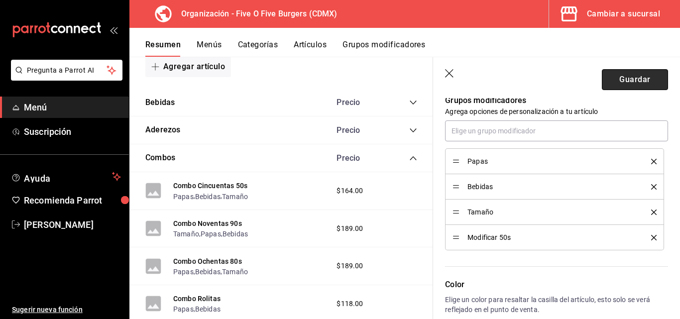
click at [608, 77] on button "Guardar" at bounding box center [634, 79] width 66 height 21
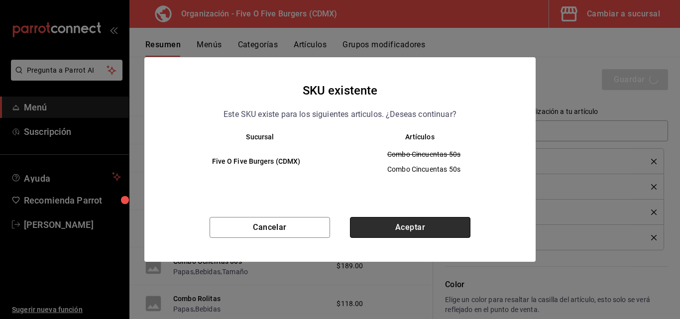
click at [383, 220] on button "Aceptar" at bounding box center [410, 227] width 120 height 21
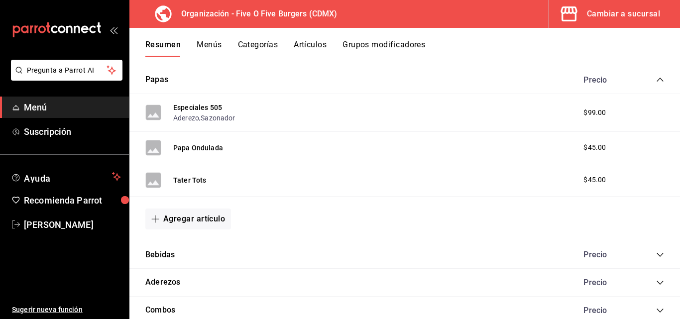
scroll to position [492, 0]
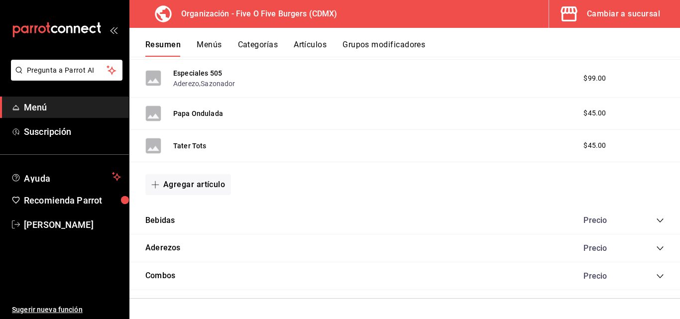
click at [656, 275] on icon "collapse-category-row" at bounding box center [660, 276] width 8 height 8
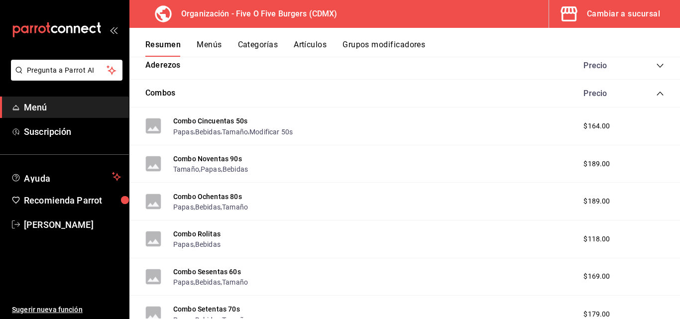
scroll to position [675, 0]
click at [206, 157] on button "Combo Noventas 90s" at bounding box center [207, 158] width 69 height 10
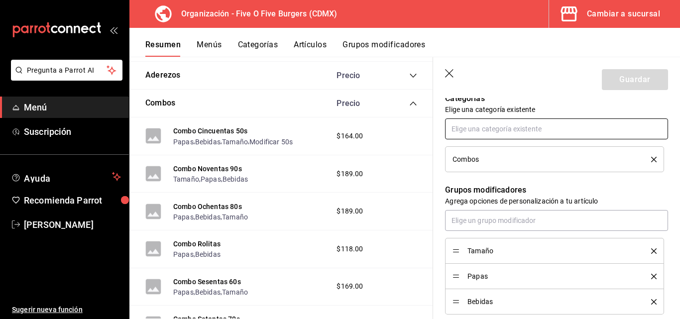
scroll to position [365, 0]
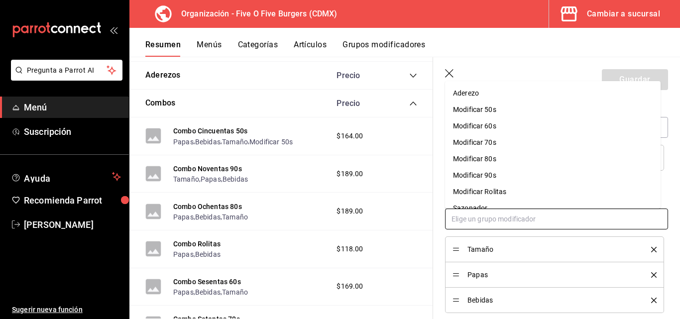
click at [502, 218] on input "text" at bounding box center [556, 218] width 223 height 21
click at [491, 174] on div "Modificar 90s" at bounding box center [474, 175] width 43 height 10
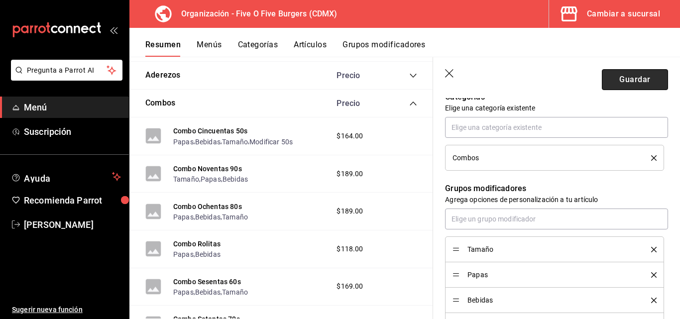
click at [607, 80] on button "Guardar" at bounding box center [634, 79] width 66 height 21
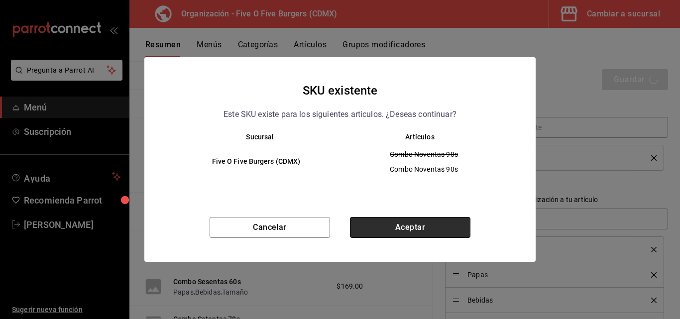
click at [439, 233] on button "Aceptar" at bounding box center [410, 227] width 120 height 21
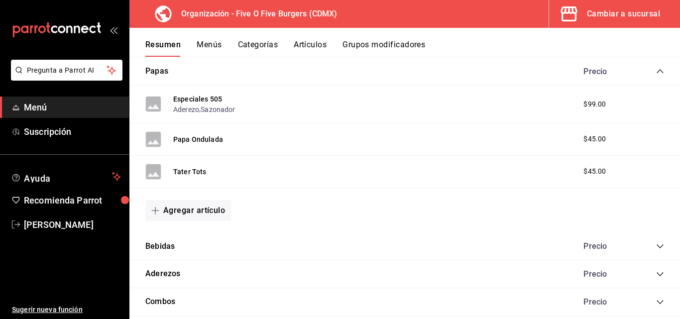
scroll to position [492, 0]
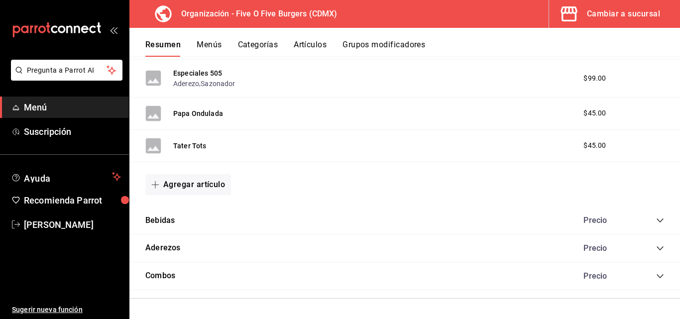
click at [656, 277] on icon "collapse-category-row" at bounding box center [659, 276] width 6 height 4
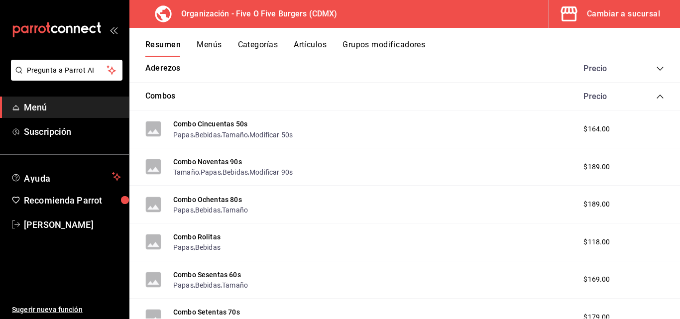
scroll to position [672, 0]
click at [227, 194] on button "Combo Ochentas 80s" at bounding box center [207, 199] width 69 height 10
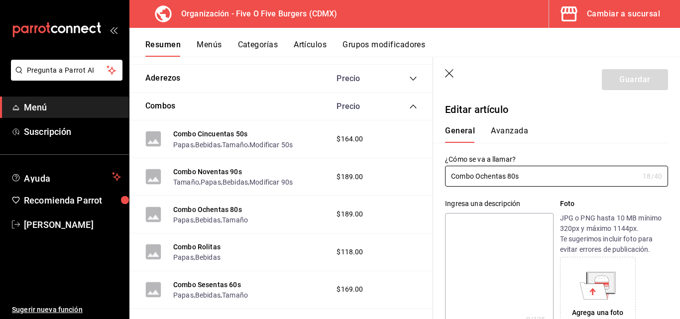
type input "$189.00"
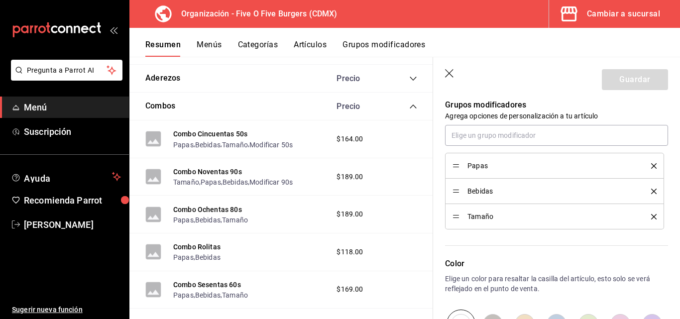
scroll to position [426, 0]
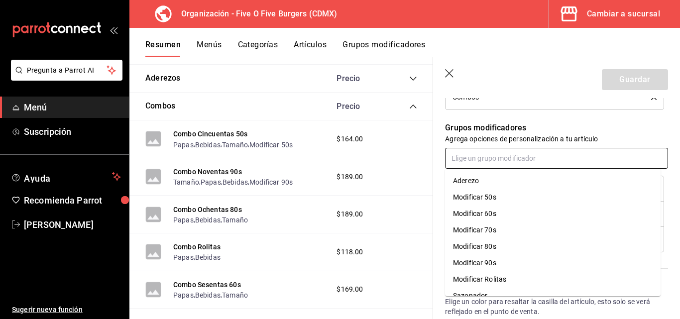
click at [507, 153] on input "text" at bounding box center [556, 158] width 223 height 21
click at [488, 244] on div "Modificar 80s" at bounding box center [474, 246] width 43 height 10
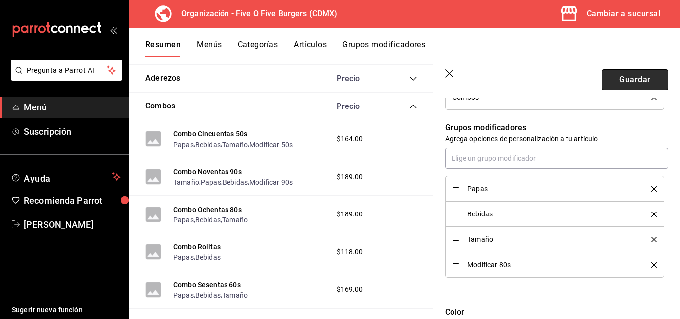
click at [616, 76] on button "Guardar" at bounding box center [634, 79] width 66 height 21
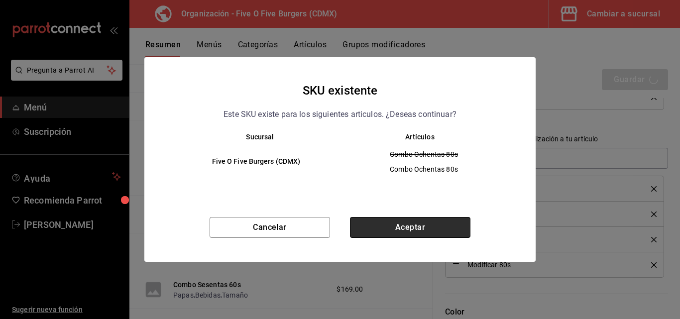
click at [395, 236] on button "Aceptar" at bounding box center [410, 227] width 120 height 21
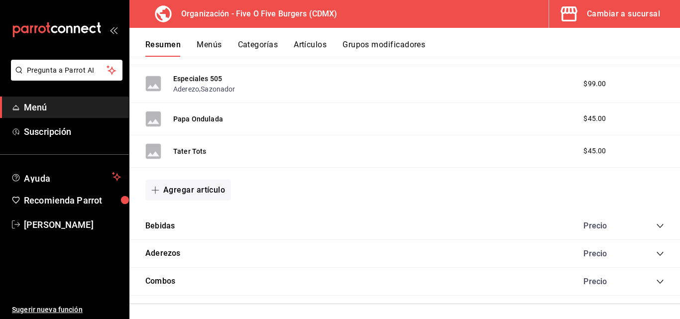
scroll to position [492, 0]
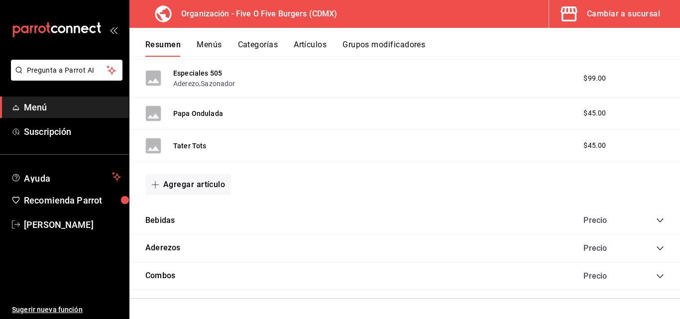
click at [656, 277] on icon "collapse-category-row" at bounding box center [660, 276] width 8 height 8
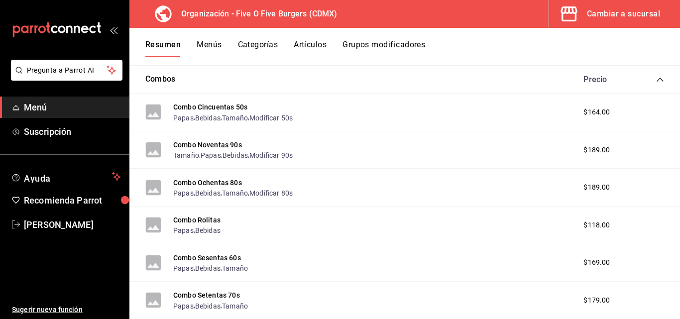
scroll to position [720, 0]
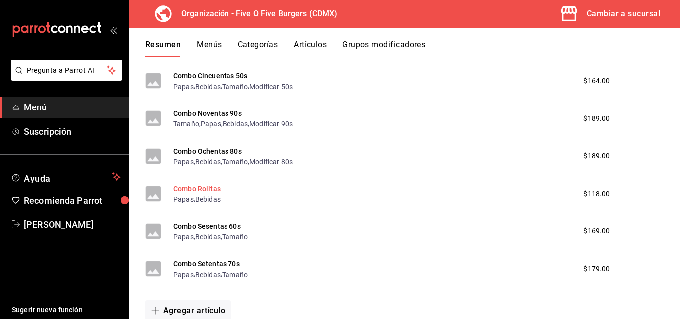
click at [189, 190] on button "Combo Rolitas" at bounding box center [196, 189] width 47 height 10
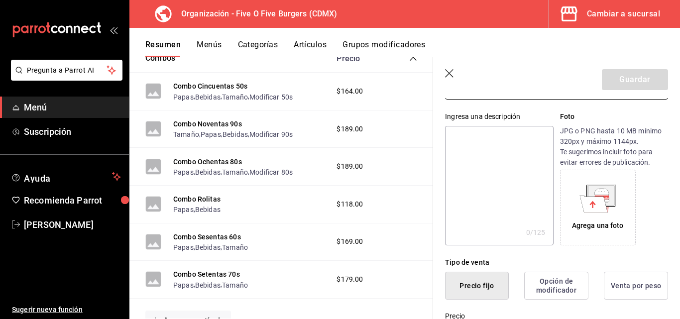
scroll to position [88, 0]
click at [507, 205] on textarea at bounding box center [499, 184] width 108 height 119
click at [582, 211] on icon at bounding box center [594, 203] width 28 height 17
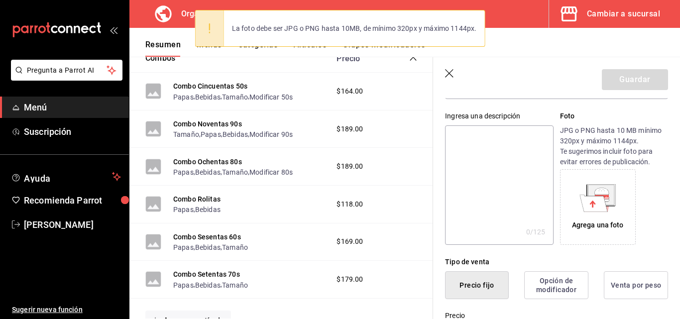
click at [497, 188] on textarea at bounding box center [499, 184] width 108 height 119
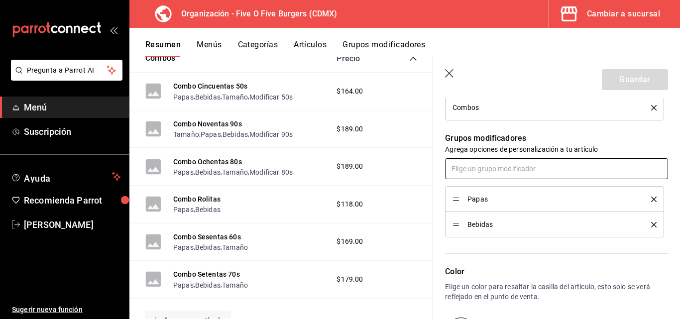
scroll to position [416, 0]
click at [493, 169] on input "text" at bounding box center [556, 168] width 223 height 21
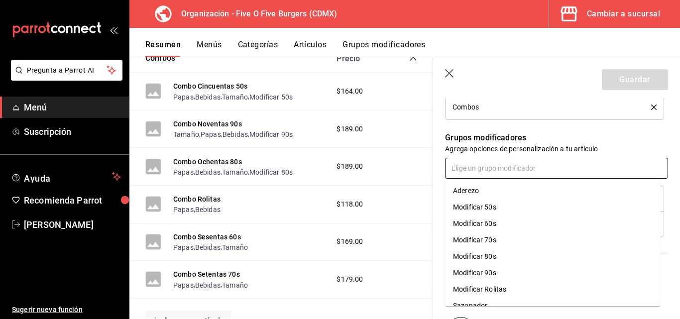
click at [486, 289] on div "Modificar Rolitas" at bounding box center [479, 289] width 53 height 10
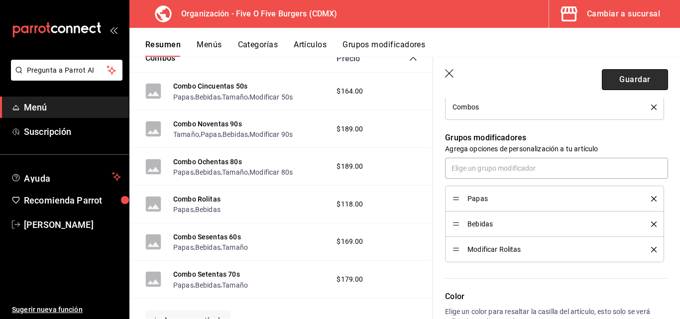
click at [618, 75] on button "Guardar" at bounding box center [634, 79] width 66 height 21
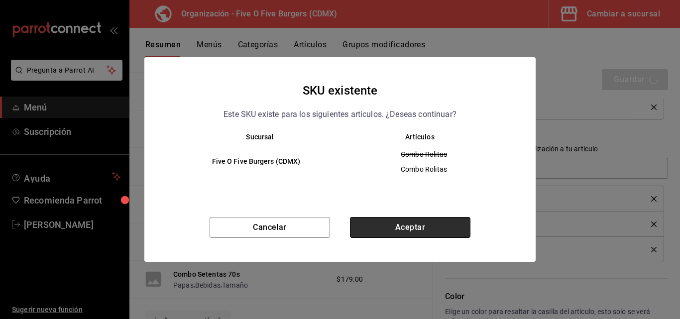
click at [390, 230] on button "Aceptar" at bounding box center [410, 227] width 120 height 21
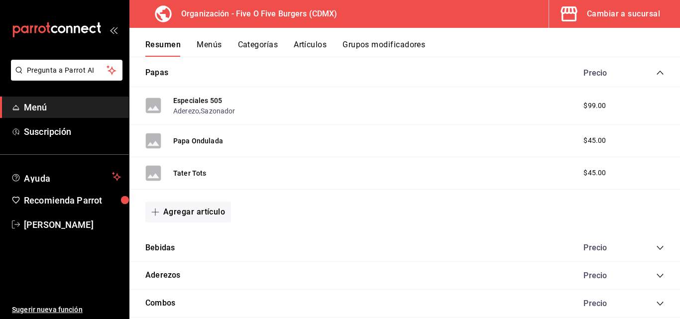
scroll to position [492, 0]
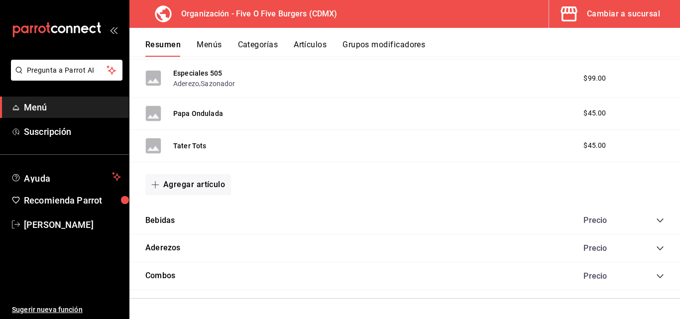
click at [656, 276] on icon "collapse-category-row" at bounding box center [660, 276] width 8 height 8
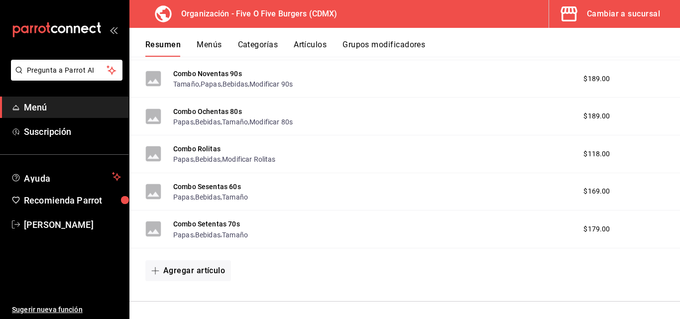
scroll to position [763, 0]
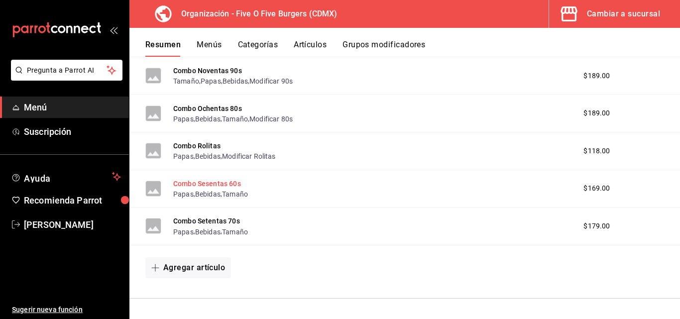
click at [222, 184] on button "Combo Sesentas 60s" at bounding box center [207, 184] width 68 height 10
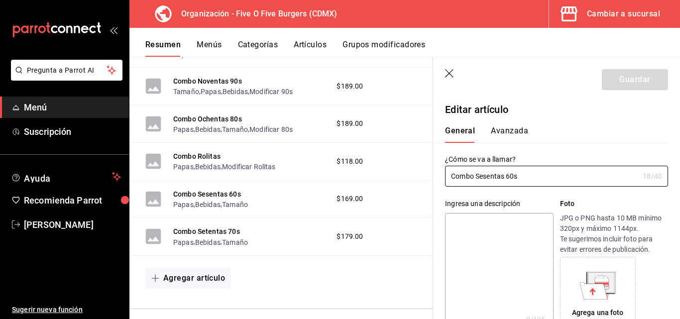
drag, startPoint x: 222, startPoint y: 184, endPoint x: 153, endPoint y: 53, distance: 148.0
click at [153, 53] on div "Resumen Menús Categorías Artículos Grupos modificadores Resumen organización Ag…" at bounding box center [404, 173] width 550 height 291
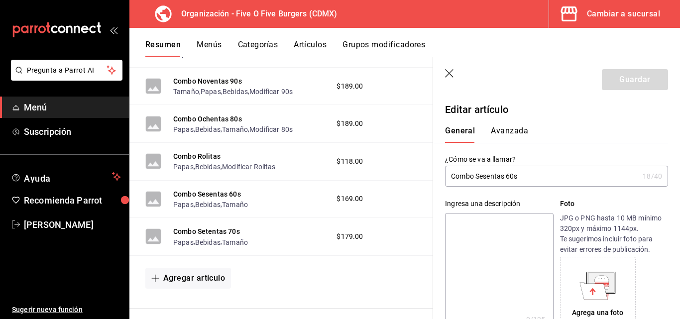
click at [336, 281] on div "Agregar artículo" at bounding box center [281, 278] width 272 height 21
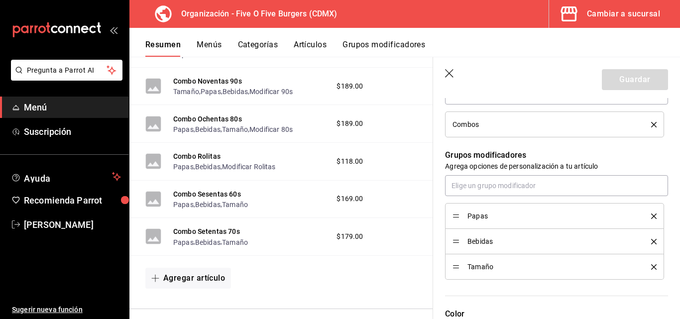
scroll to position [402, 0]
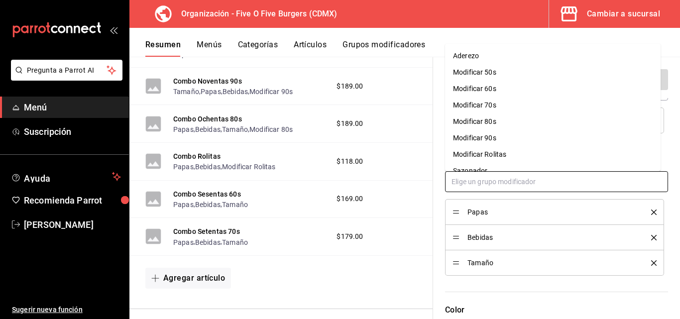
click at [507, 182] on input "text" at bounding box center [556, 181] width 223 height 21
click at [491, 84] on div "Modificar 60s" at bounding box center [474, 89] width 43 height 10
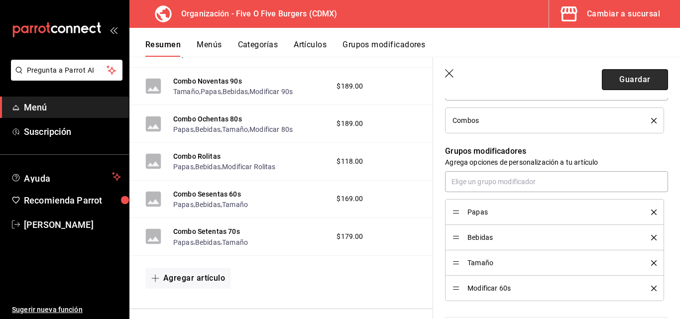
click at [601, 85] on button "Guardar" at bounding box center [634, 79] width 66 height 21
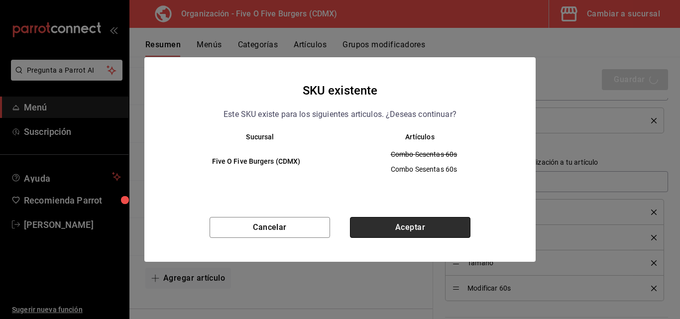
click at [393, 226] on button "Aceptar" at bounding box center [410, 227] width 120 height 21
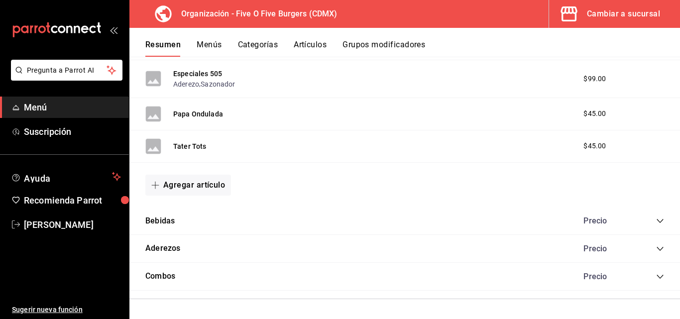
scroll to position [492, 0]
click at [658, 273] on div "Combos Precio" at bounding box center [404, 276] width 550 height 28
click at [656, 273] on icon "collapse-category-row" at bounding box center [660, 276] width 8 height 8
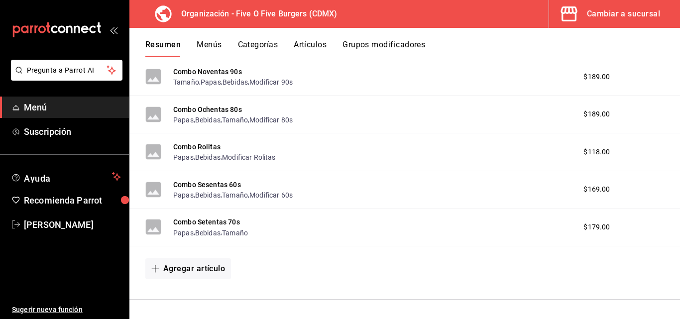
scroll to position [763, 0]
click at [218, 221] on button "Combo Setentas 70s" at bounding box center [206, 221] width 67 height 10
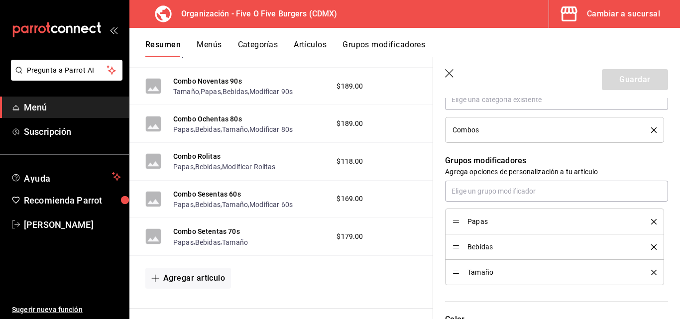
scroll to position [404, 0]
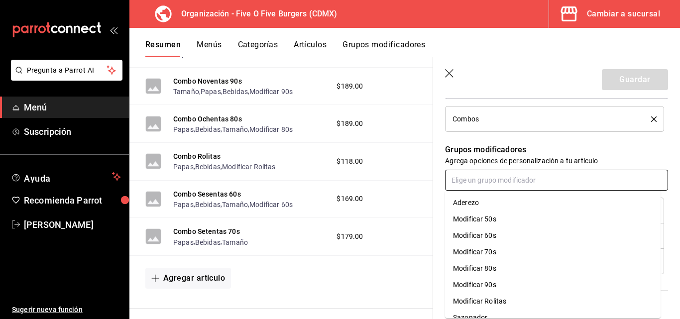
click at [501, 179] on input "text" at bounding box center [556, 180] width 223 height 21
click at [490, 251] on div "Modificar 70s" at bounding box center [474, 252] width 43 height 10
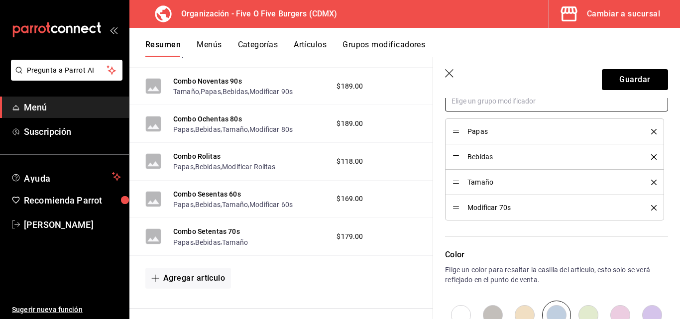
scroll to position [501, 0]
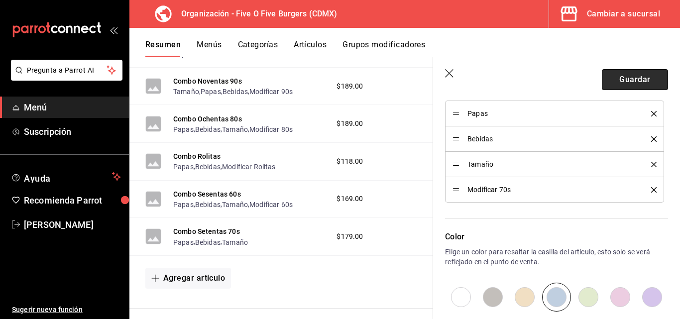
click at [620, 71] on button "Guardar" at bounding box center [634, 79] width 66 height 21
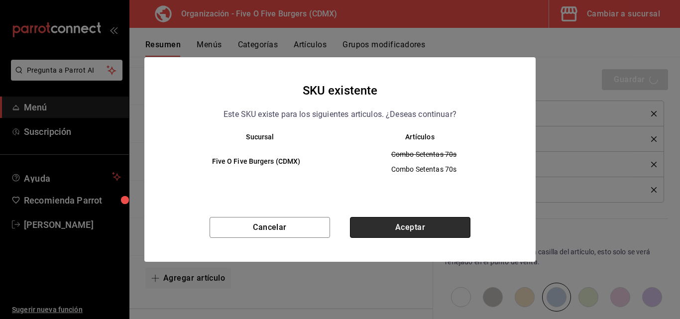
click at [419, 225] on button "Aceptar" at bounding box center [410, 227] width 120 height 21
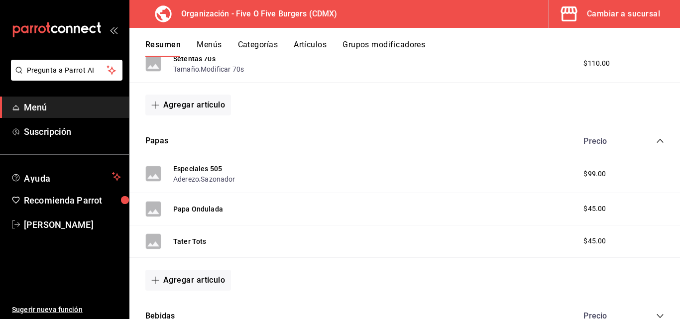
scroll to position [492, 0]
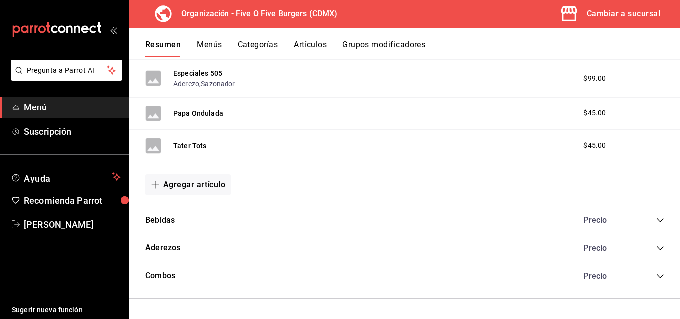
click at [648, 275] on div "Precio" at bounding box center [618, 275] width 91 height 9
click at [656, 275] on icon "collapse-category-row" at bounding box center [660, 276] width 8 height 8
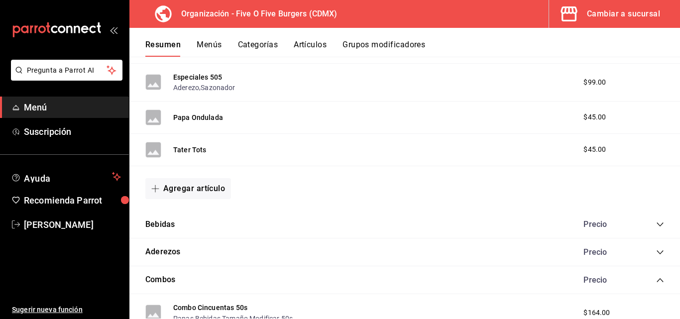
scroll to position [498, 0]
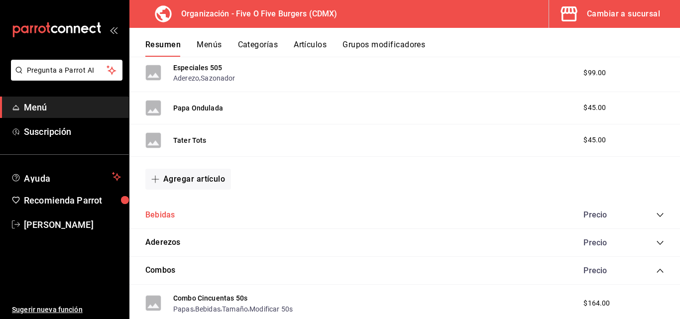
click at [166, 212] on button "Bebidas" at bounding box center [159, 214] width 29 height 11
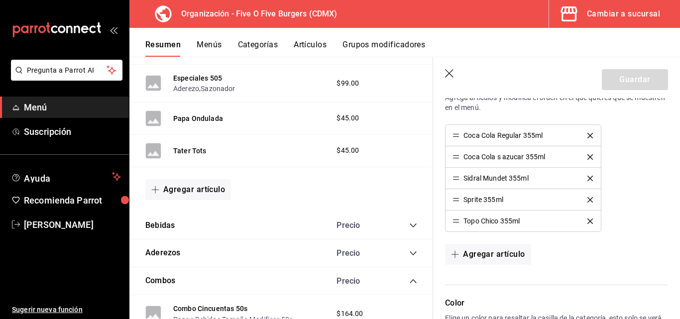
scroll to position [277, 0]
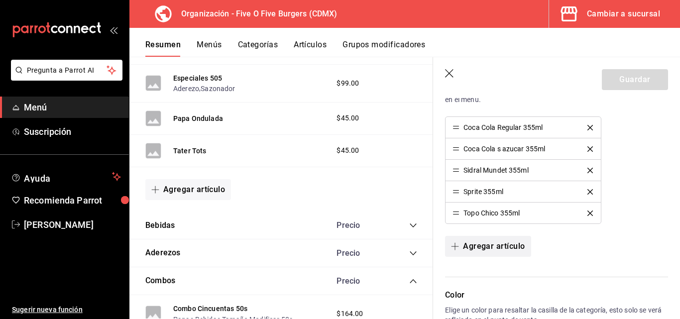
click at [478, 249] on button "Agregar artículo" at bounding box center [488, 246] width 86 height 21
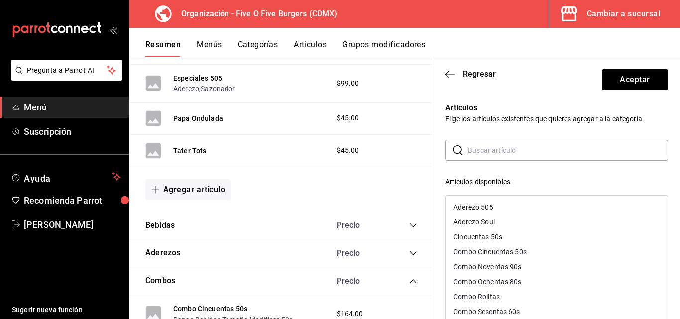
click at [495, 151] on input "text" at bounding box center [568, 150] width 200 height 20
click at [527, 182] on div "Artículos disponibles" at bounding box center [556, 182] width 223 height 10
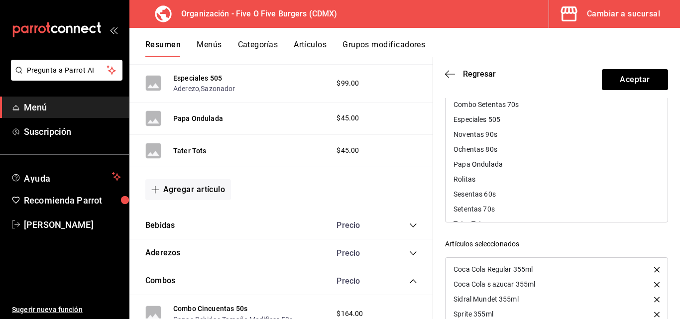
scroll to position [132, 0]
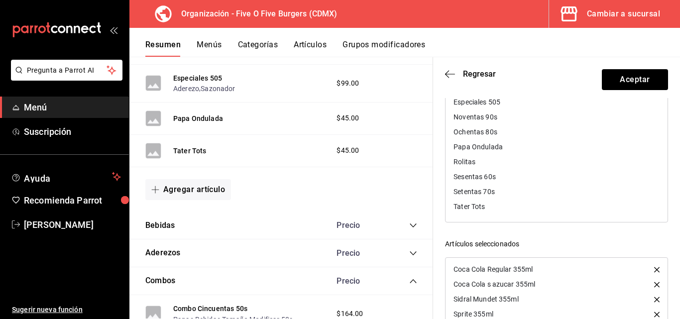
click at [620, 234] on div "Artículos disponibles Aderezo 505 Aderezo Soul Cincuentas 50s Combo Cincuentas …" at bounding box center [556, 229] width 223 height 318
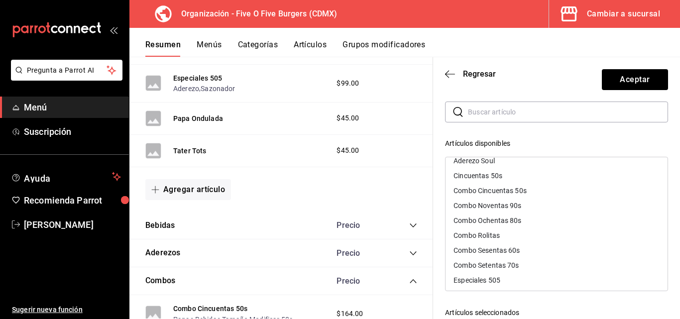
scroll to position [0, 0]
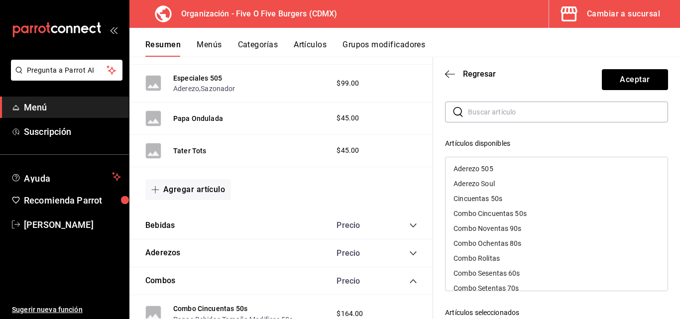
click at [528, 115] on input "text" at bounding box center [568, 112] width 200 height 20
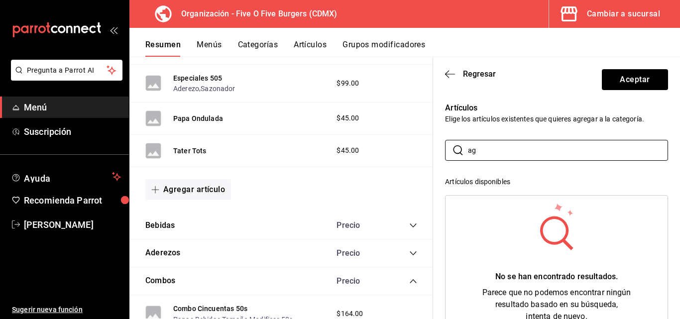
type input "ag"
click at [442, 73] on header "Regresar Aceptar" at bounding box center [556, 77] width 247 height 41
click at [450, 73] on icon "button" at bounding box center [450, 74] width 10 height 9
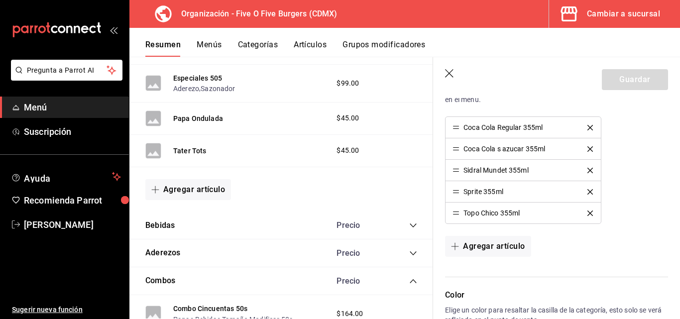
click at [447, 71] on icon "button" at bounding box center [450, 74] width 10 height 10
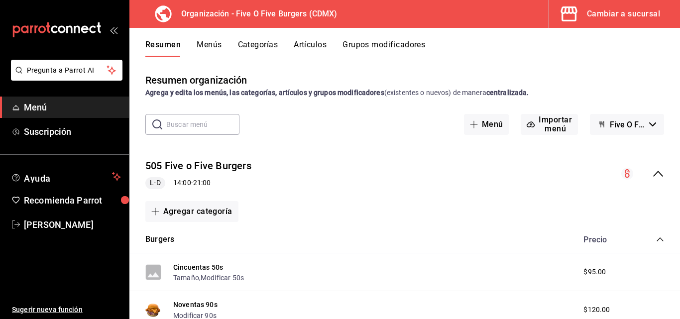
click at [306, 39] on div "Resumen Menús Categorías Artículos Grupos modificadores" at bounding box center [404, 42] width 550 height 29
click at [304, 46] on button "Artículos" at bounding box center [310, 48] width 33 height 17
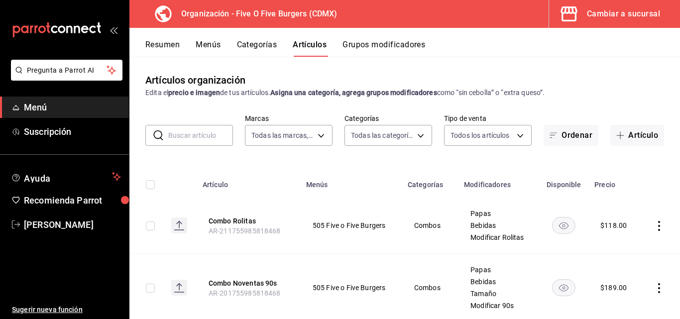
type input "1c621bbb-1c7f-463d-b041-a7faf11ae458"
type input "75c96116-9b96-4e16-87a8-6ffa52acee99,17c52995-8e88-4aec-af93-f1ff47859470,c6dc4…"
click at [616, 141] on button "Artículo" at bounding box center [637, 135] width 54 height 21
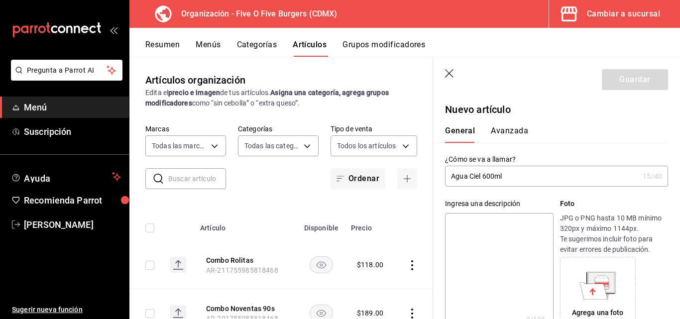
click at [467, 177] on input "Agua Ciel 600ml" at bounding box center [542, 176] width 194 height 20
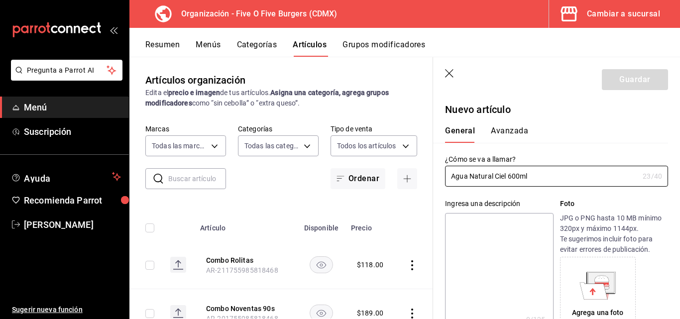
type input "Agua Natural Ciel 600ml"
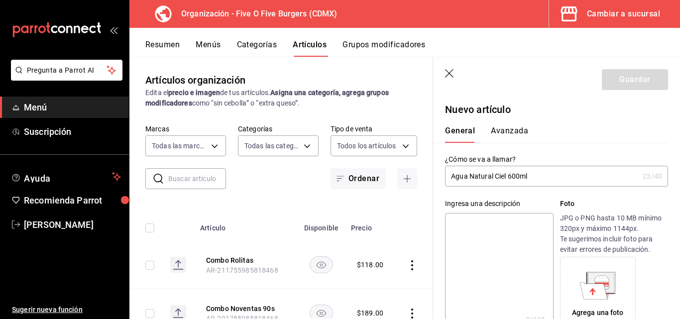
click at [602, 150] on div "¿Cómo se va a llamar? Agua Natural Ciel 600ml 23 /40 ¿Cómo se va a llamar?" at bounding box center [550, 165] width 235 height 44
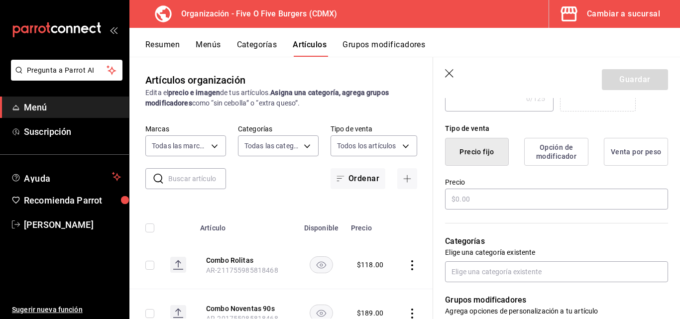
scroll to position [231, 0]
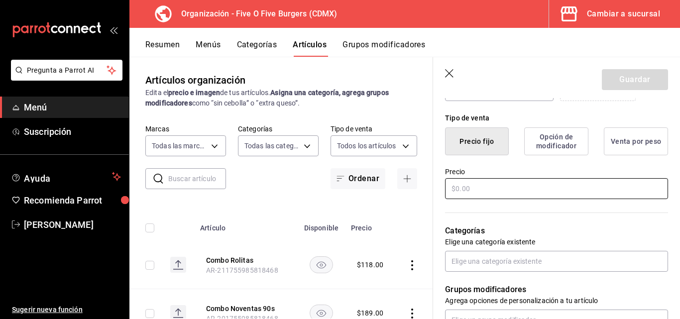
drag, startPoint x: 493, startPoint y: 180, endPoint x: 488, endPoint y: 185, distance: 7.4
click at [490, 183] on input "text" at bounding box center [556, 188] width 223 height 21
type input "$20.00"
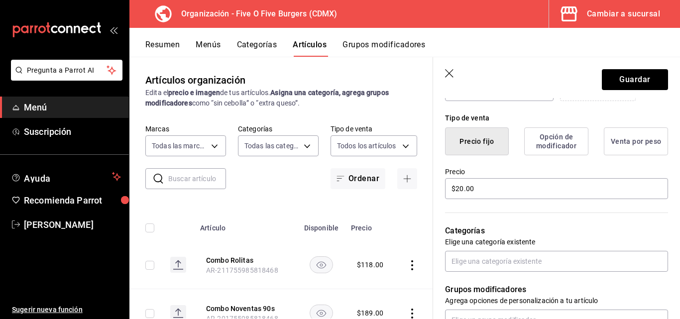
click at [494, 221] on div "Categorías Elige una categoría existente" at bounding box center [550, 235] width 235 height 71
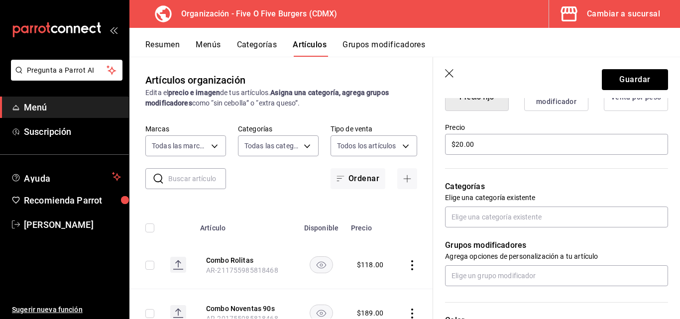
scroll to position [277, 0]
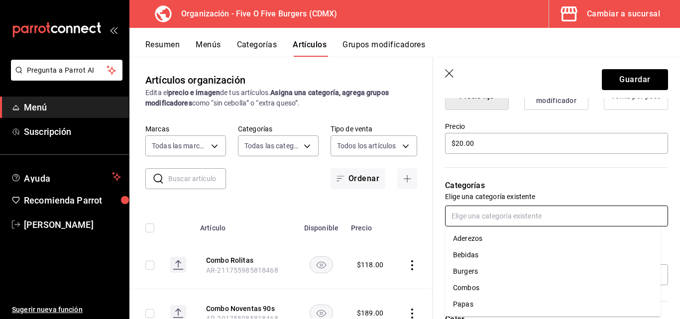
click at [489, 219] on input "text" at bounding box center [556, 215] width 223 height 21
click at [470, 256] on li "Bebidas" at bounding box center [552, 255] width 215 height 16
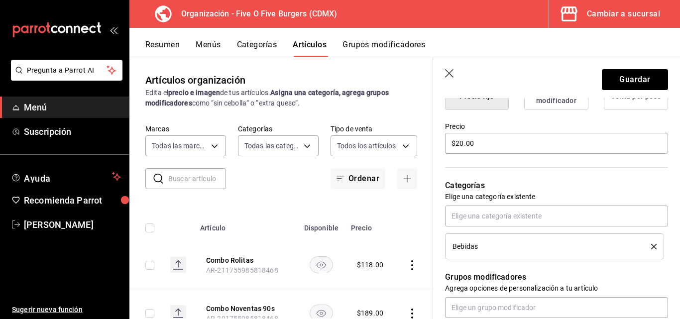
click at [500, 269] on div "Grupos modificadores Agrega opciones de personalización a tu artículo" at bounding box center [550, 288] width 235 height 59
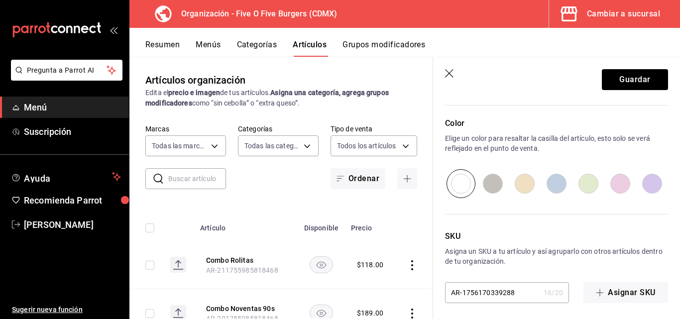
scroll to position [506, 0]
click at [557, 187] on input "radio" at bounding box center [556, 183] width 32 height 29
radio input "true"
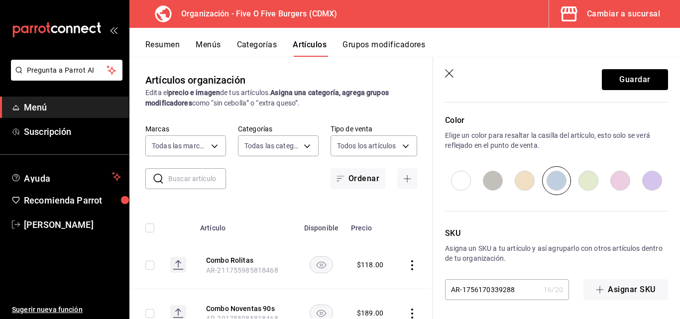
scroll to position [509, 0]
click at [605, 84] on button "Guardar" at bounding box center [634, 79] width 66 height 21
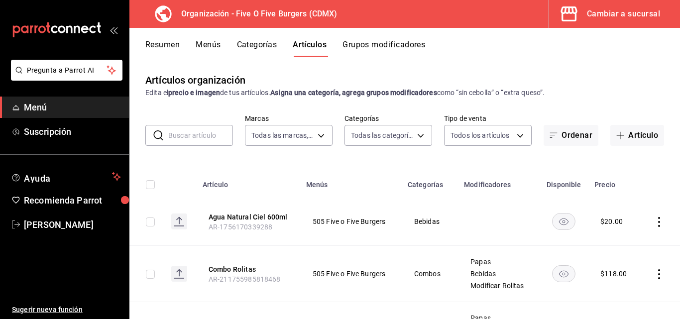
click at [200, 41] on button "Menús" at bounding box center [208, 48] width 25 height 17
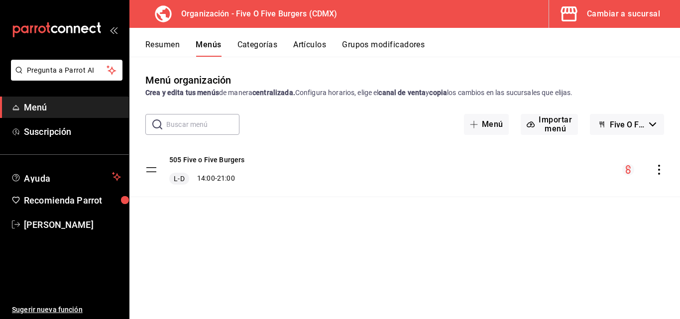
click at [656, 169] on icon "actions" at bounding box center [659, 170] width 10 height 10
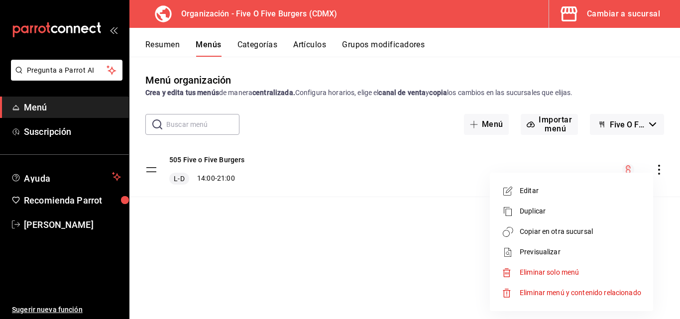
click at [558, 239] on li "Copiar en otra sucursal" at bounding box center [571, 231] width 155 height 20
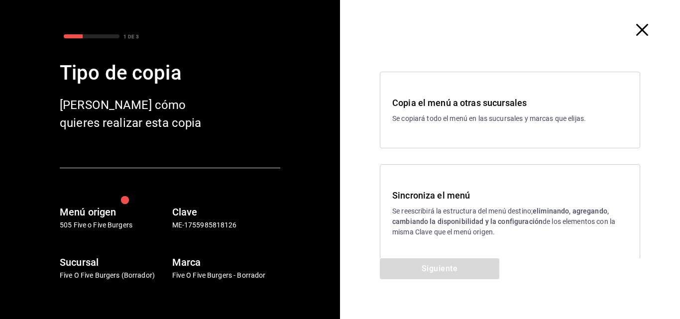
click at [452, 215] on p "Se reescribirá la estructura del menú destino; eliminando, agregando, cambiando…" at bounding box center [509, 221] width 235 height 31
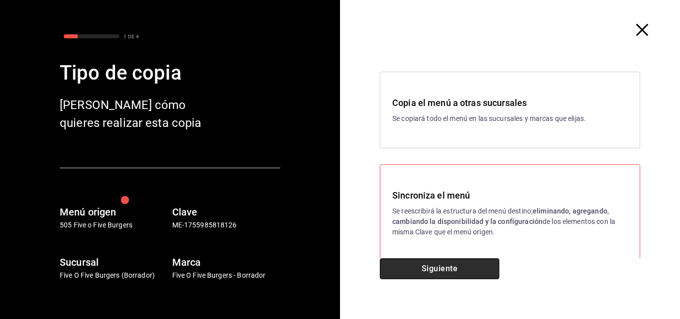
click at [420, 267] on button "Siguiente" at bounding box center [439, 268] width 119 height 21
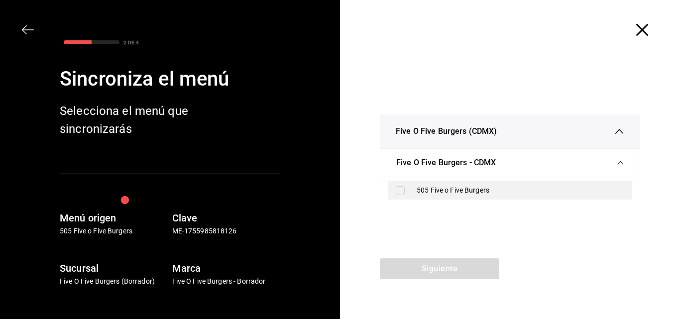
click at [400, 191] on input "checkbox" at bounding box center [400, 190] width 9 height 9
checkbox input "true"
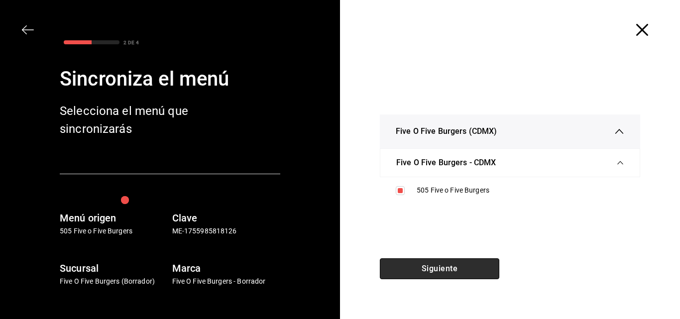
click at [424, 274] on button "Siguiente" at bounding box center [439, 268] width 119 height 21
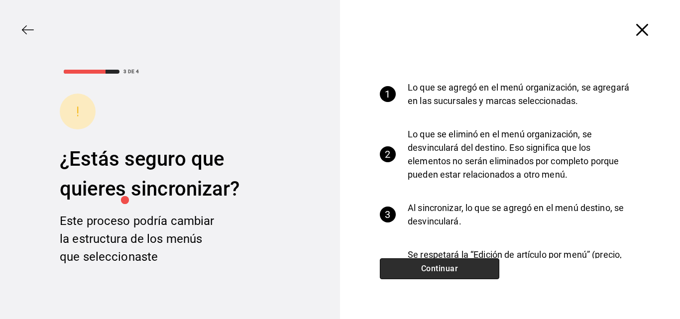
click at [424, 274] on button "Continuar" at bounding box center [439, 268] width 119 height 21
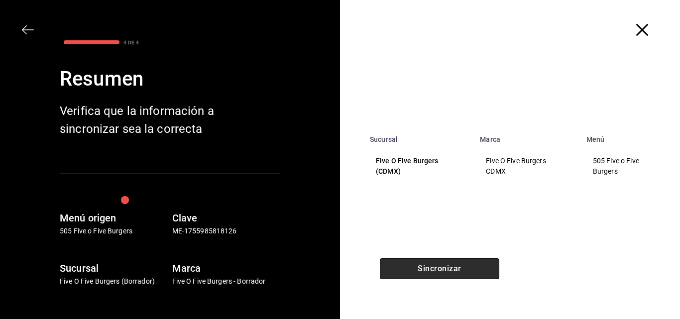
click at [424, 274] on button "Sincronizar" at bounding box center [439, 268] width 119 height 21
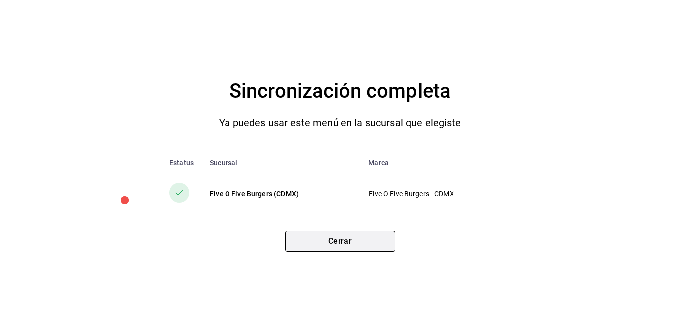
click at [375, 242] on button "Cerrar" at bounding box center [340, 241] width 110 height 21
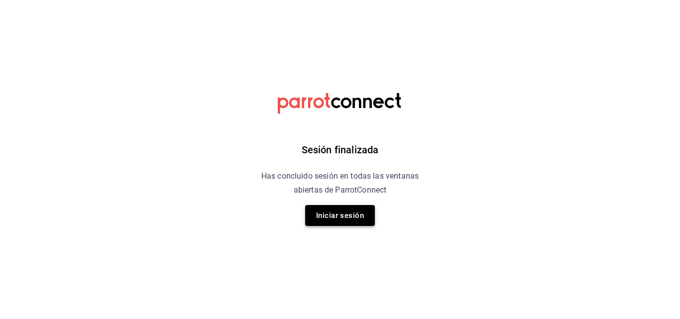
click at [335, 215] on button "Iniciar sesión" at bounding box center [340, 215] width 70 height 21
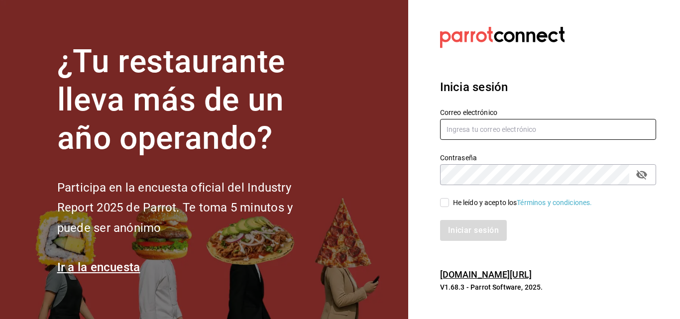
click at [506, 124] on input "text" at bounding box center [548, 129] width 216 height 21
type input "[EMAIL_ADDRESS][DOMAIN_NAME]"
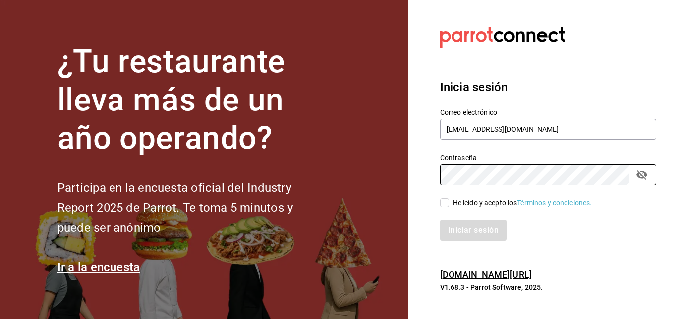
click at [443, 204] on input "He leído y acepto los Términos y condiciones." at bounding box center [444, 202] width 9 height 9
checkbox input "true"
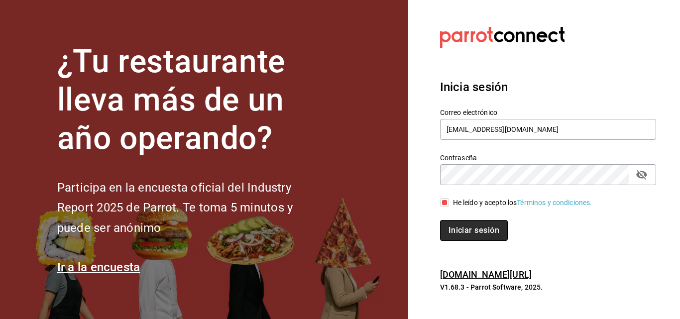
click at [463, 231] on button "Iniciar sesión" at bounding box center [474, 230] width 68 height 21
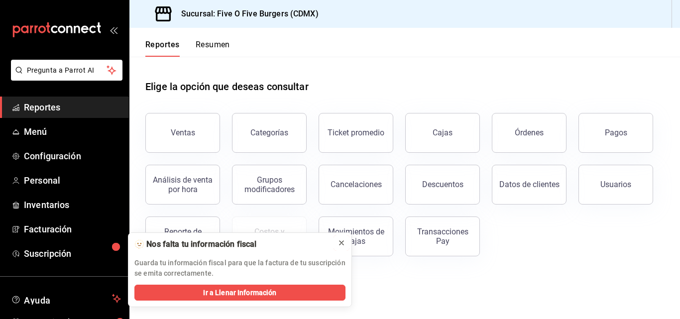
click at [340, 243] on icon at bounding box center [341, 243] width 8 height 8
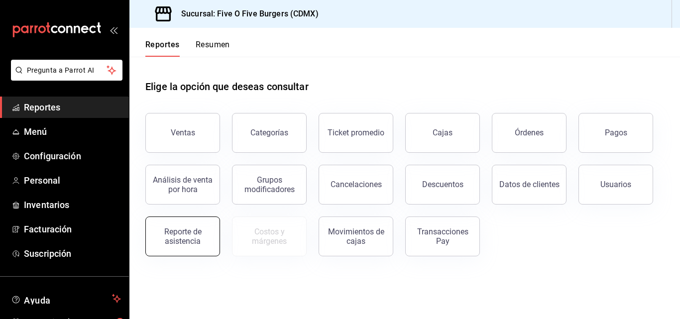
click at [193, 232] on div "Reporte de asistencia" at bounding box center [183, 236] width 62 height 19
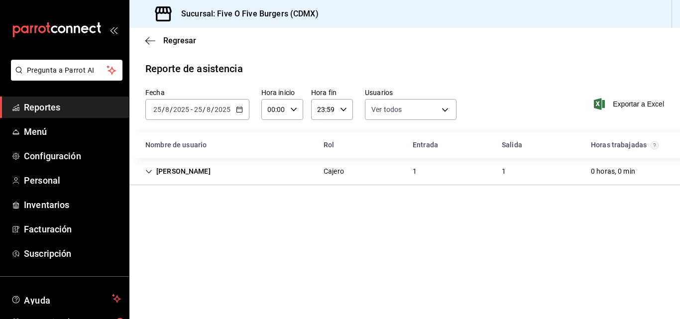
click at [157, 174] on div "Jesus Aguirre" at bounding box center [177, 171] width 81 height 18
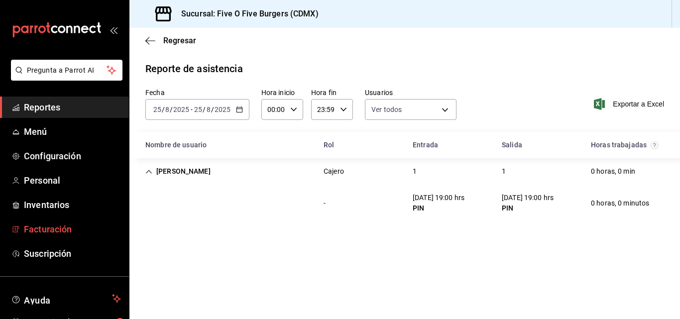
click at [32, 229] on span "Facturación" at bounding box center [72, 228] width 97 height 13
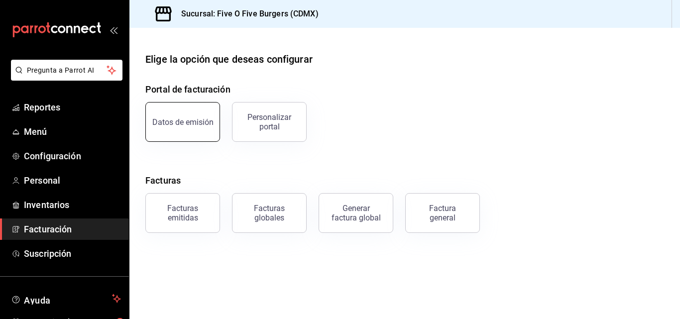
click at [183, 103] on div "Datos de emisión" at bounding box center [176, 116] width 87 height 52
click at [180, 134] on button "Datos de emisión" at bounding box center [182, 122] width 75 height 40
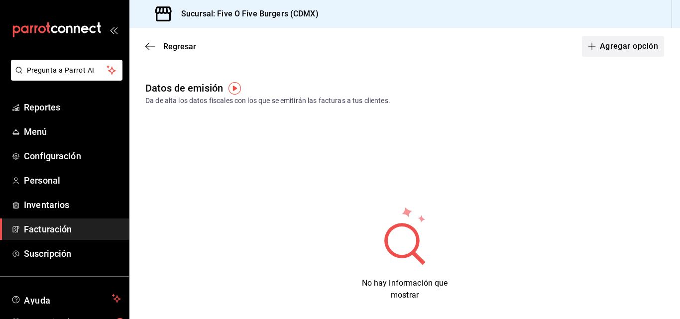
click at [595, 45] on button "Agregar opción" at bounding box center [623, 46] width 82 height 21
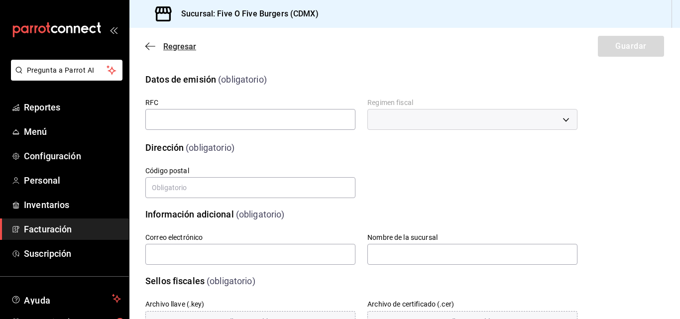
click at [149, 43] on icon "button" at bounding box center [147, 46] width 4 height 7
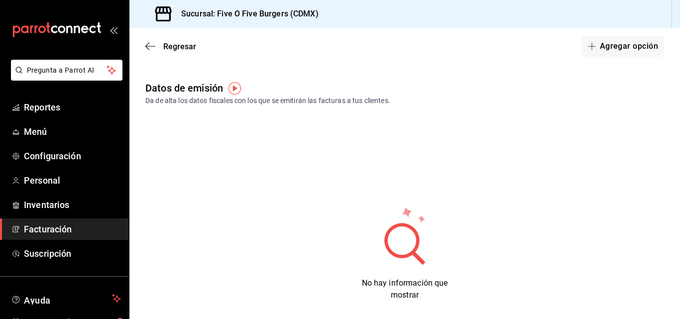
click at [235, 87] on img "button" at bounding box center [234, 88] width 12 height 12
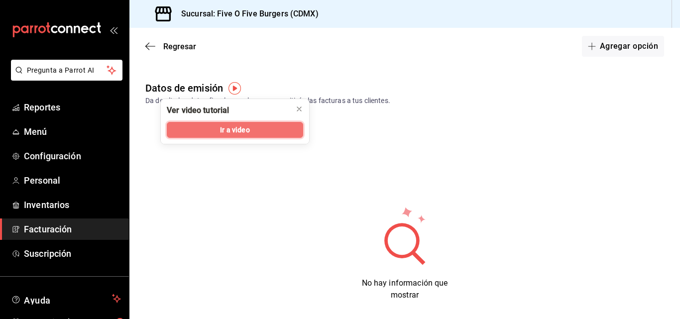
click at [225, 125] on span "Ir a video" at bounding box center [234, 130] width 29 height 10
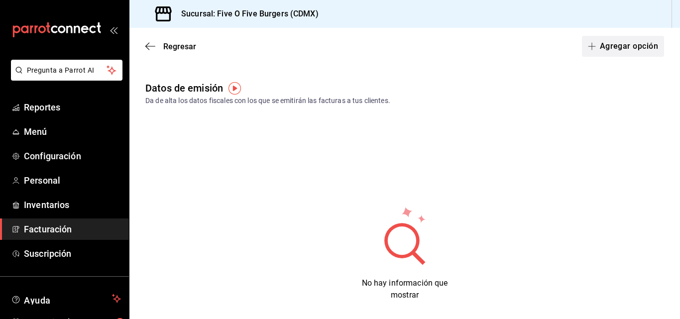
click at [600, 55] on button "Agregar opción" at bounding box center [623, 46] width 82 height 21
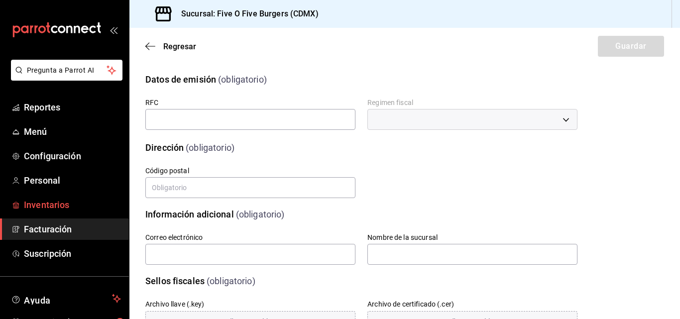
click at [48, 196] on link "Inventarios" at bounding box center [64, 204] width 129 height 21
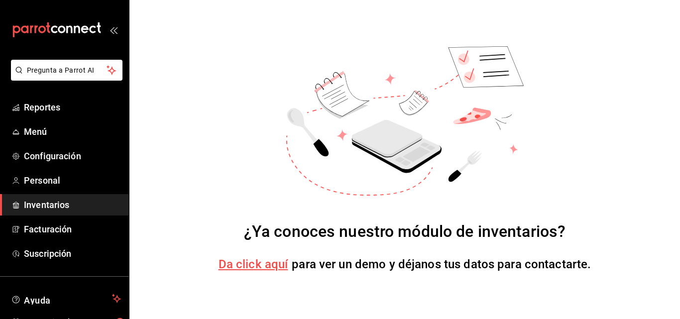
click at [253, 267] on span "Da click aquí" at bounding box center [253, 264] width 70 height 14
